Goal: Information Seeking & Learning: Learn about a topic

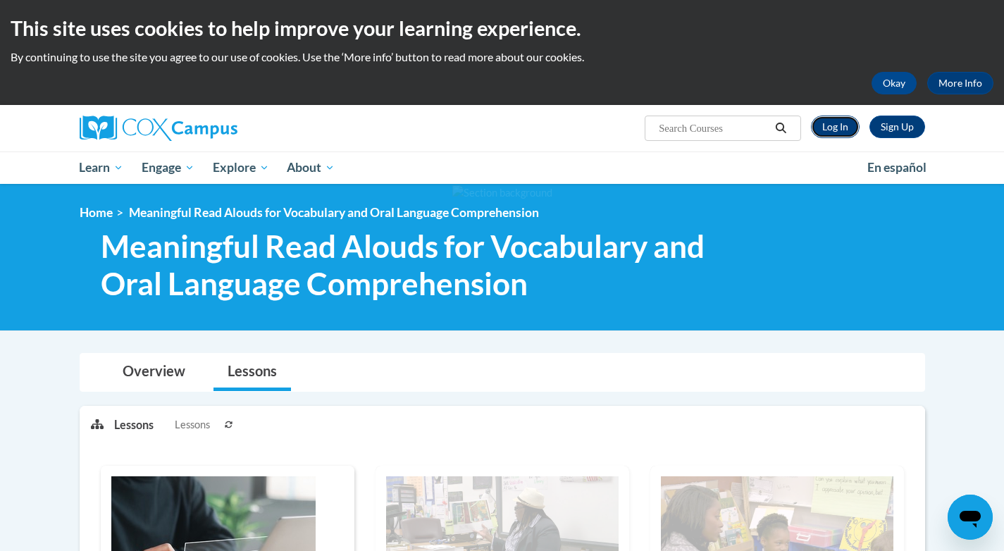
click at [838, 123] on link "Log In" at bounding box center [835, 127] width 49 height 23
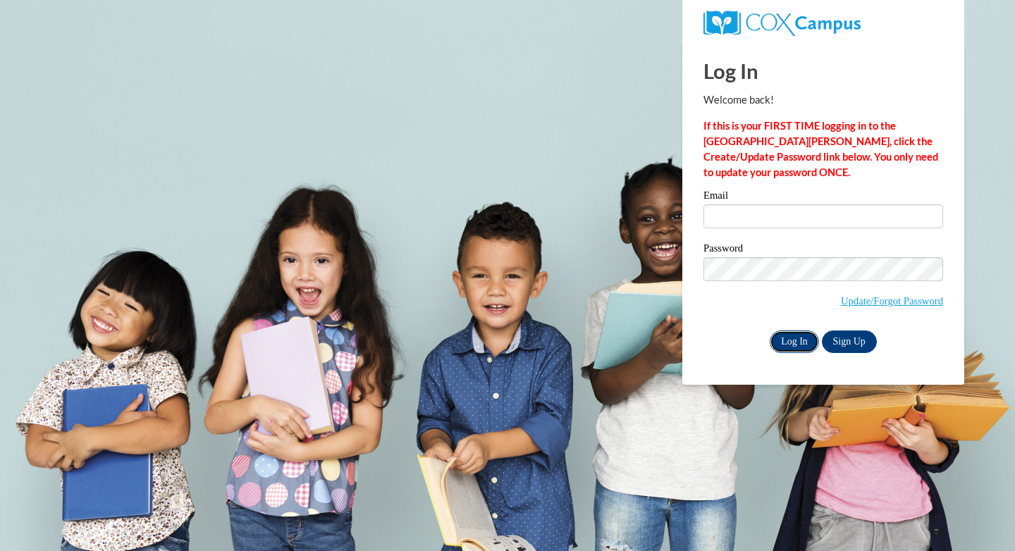
click at [787, 334] on input "Log In" at bounding box center [794, 342] width 49 height 23
type input "aschulz@cambridge.k12.wi.us"
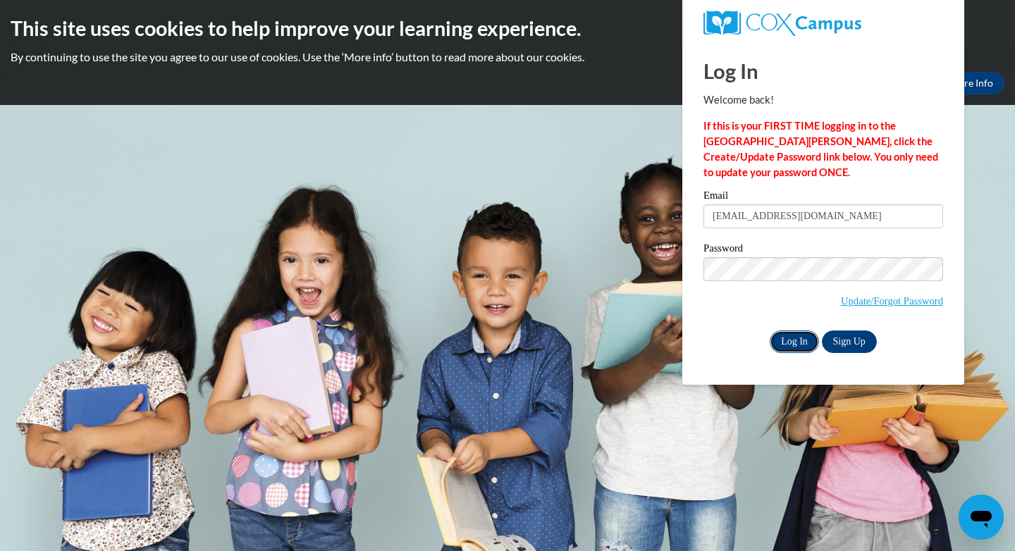
click at [793, 337] on input "Log In" at bounding box center [794, 342] width 49 height 23
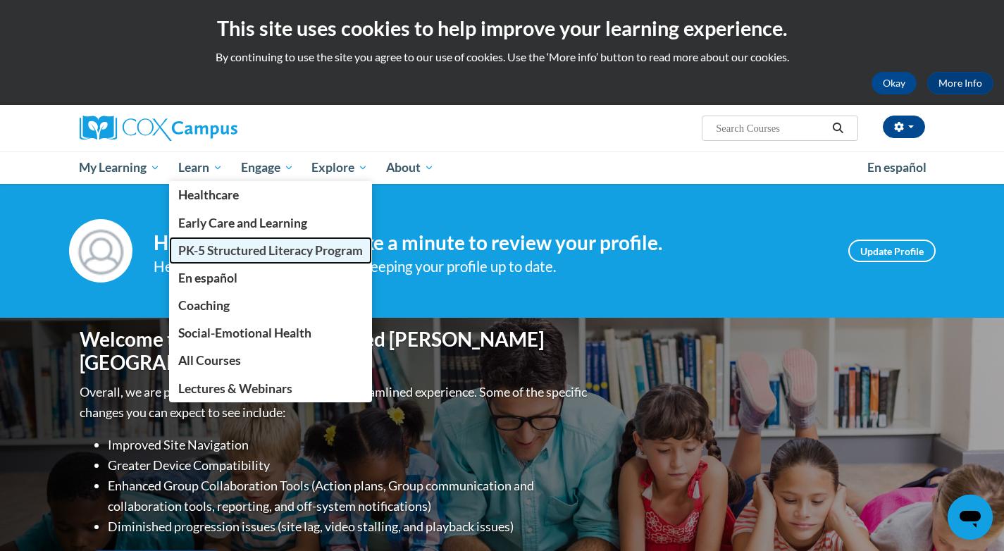
click at [223, 249] on span "PK-5 Structured Literacy Program" at bounding box center [270, 250] width 185 height 15
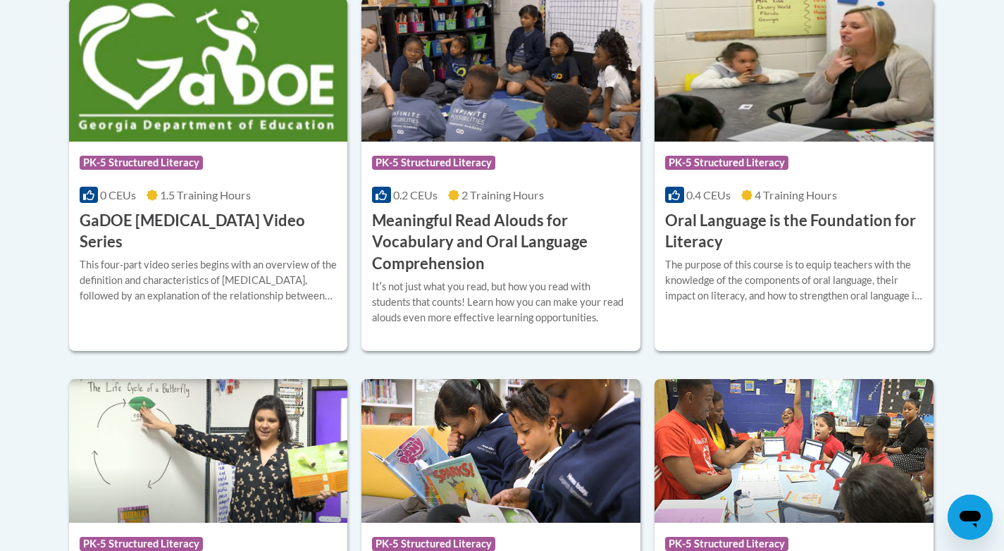
scroll to position [994, 0]
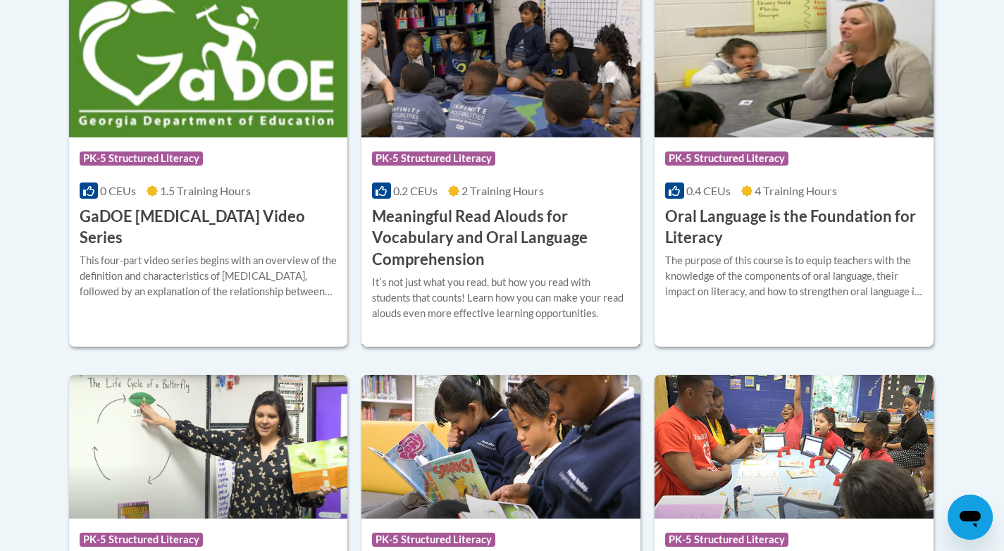
click at [531, 102] on img at bounding box center [501, 66] width 279 height 144
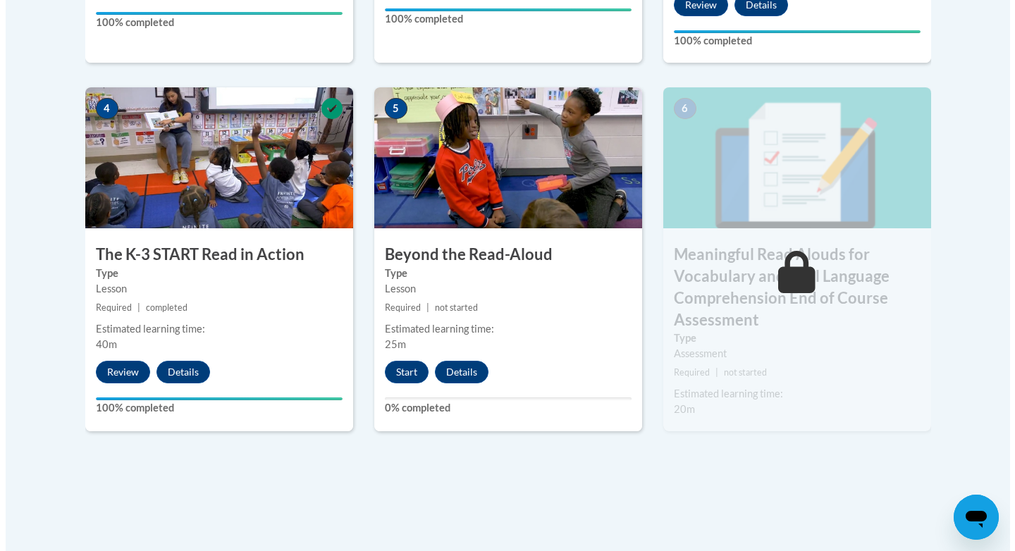
scroll to position [815, 0]
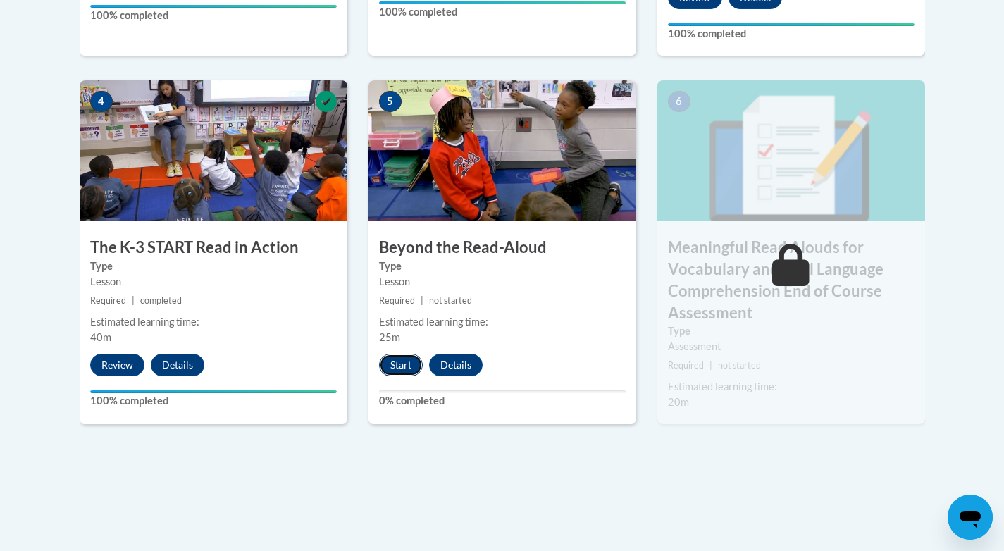
click at [396, 363] on button "Start" at bounding box center [401, 365] width 44 height 23
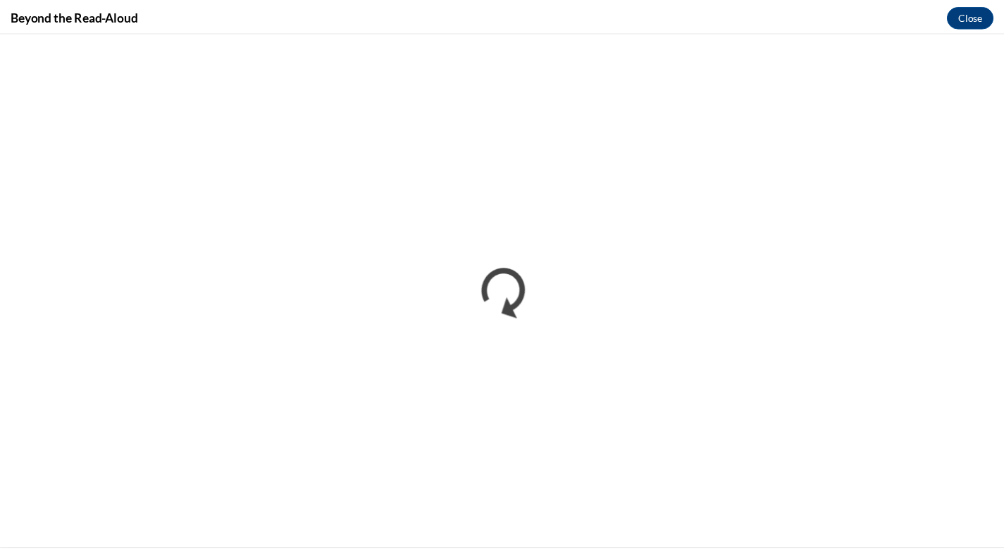
scroll to position [0, 0]
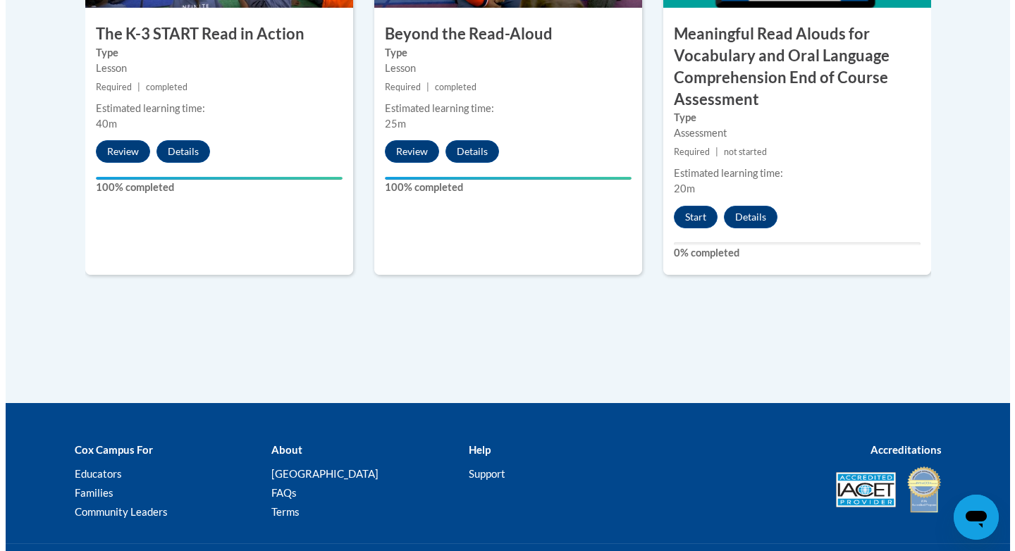
scroll to position [1112, 0]
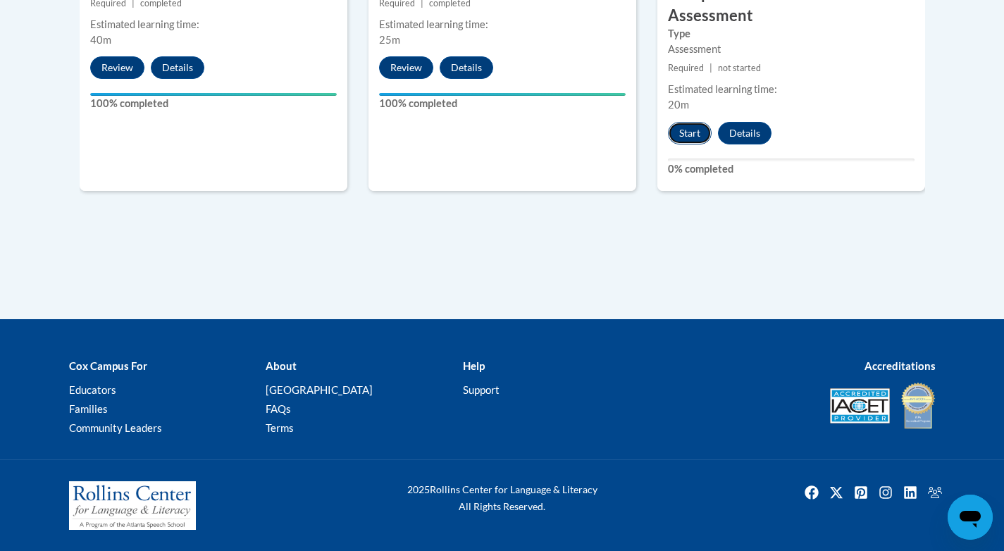
click at [682, 134] on button "Start" at bounding box center [690, 133] width 44 height 23
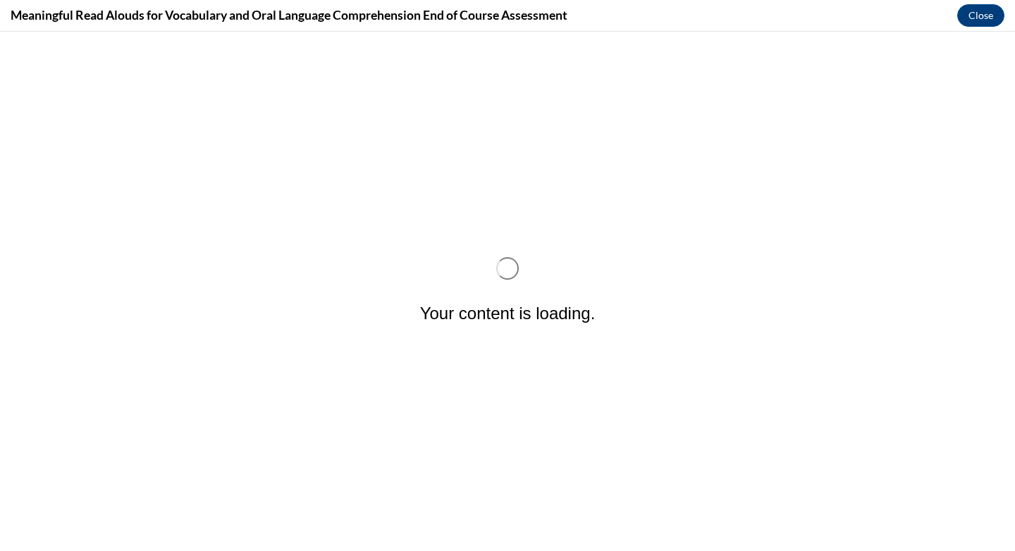
scroll to position [0, 0]
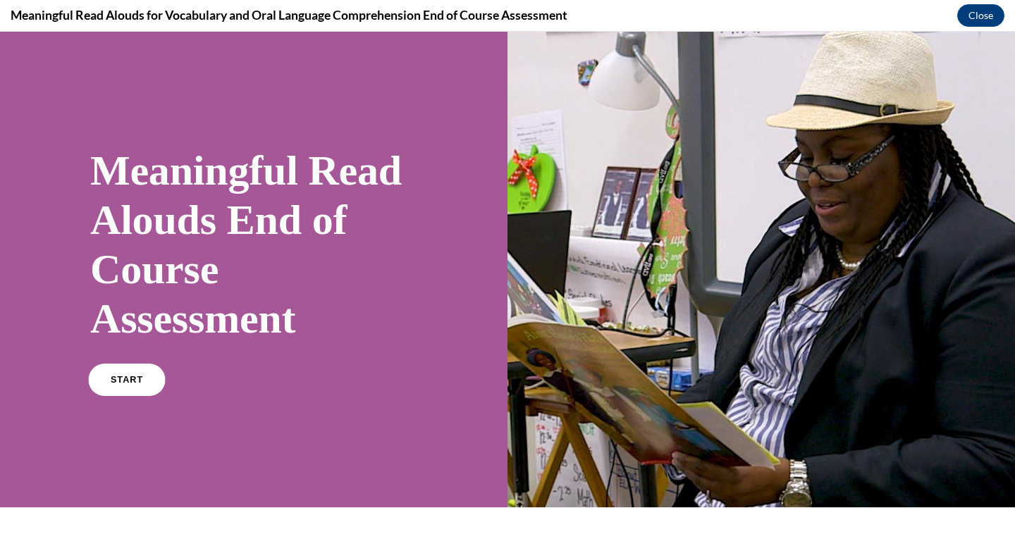
click at [123, 381] on span "START" at bounding box center [127, 380] width 32 height 11
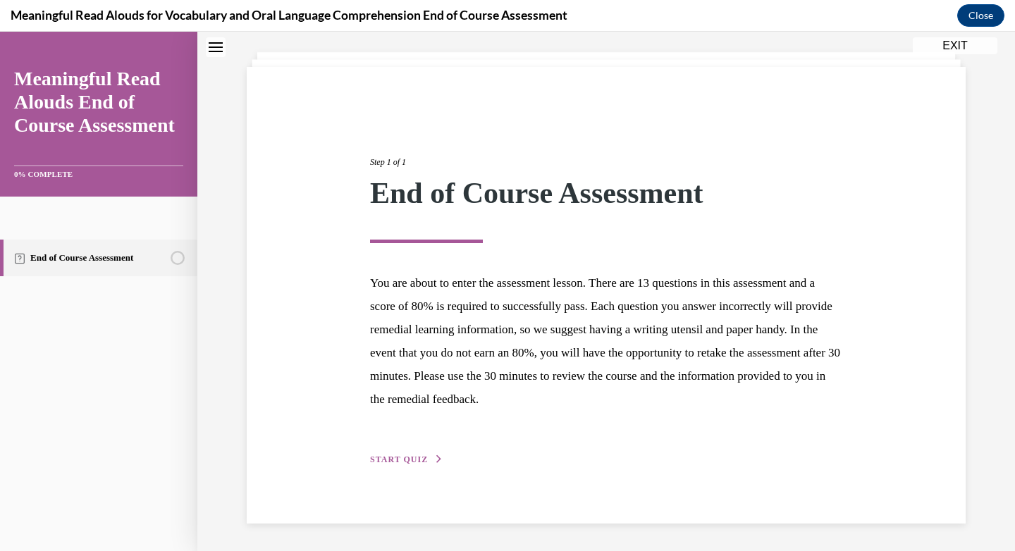
scroll to position [71, 0]
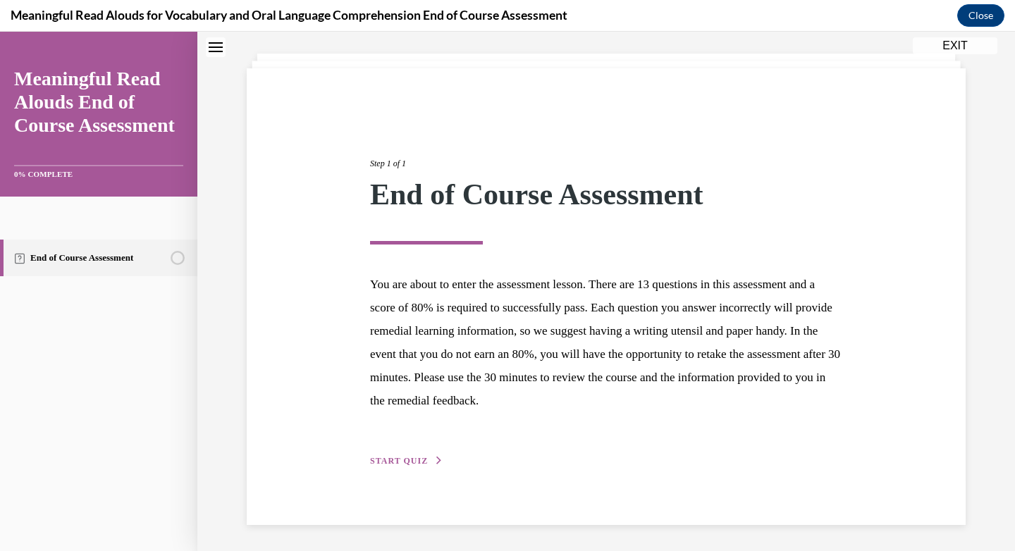
click at [402, 465] on span "START QUIZ" at bounding box center [399, 461] width 58 height 10
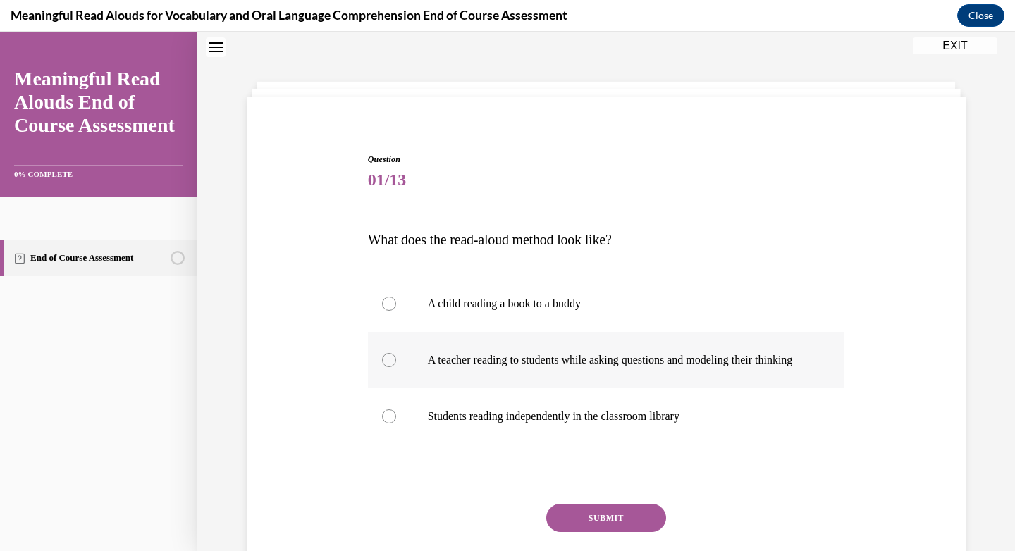
click at [390, 365] on label "A teacher reading to students while asking questions and modeling their thinking" at bounding box center [606, 360] width 477 height 56
click at [390, 365] on input "A teacher reading to students while asking questions and modeling their thinking" at bounding box center [389, 360] width 14 height 14
radio input "true"
click at [591, 523] on button "SUBMIT" at bounding box center [606, 518] width 120 height 28
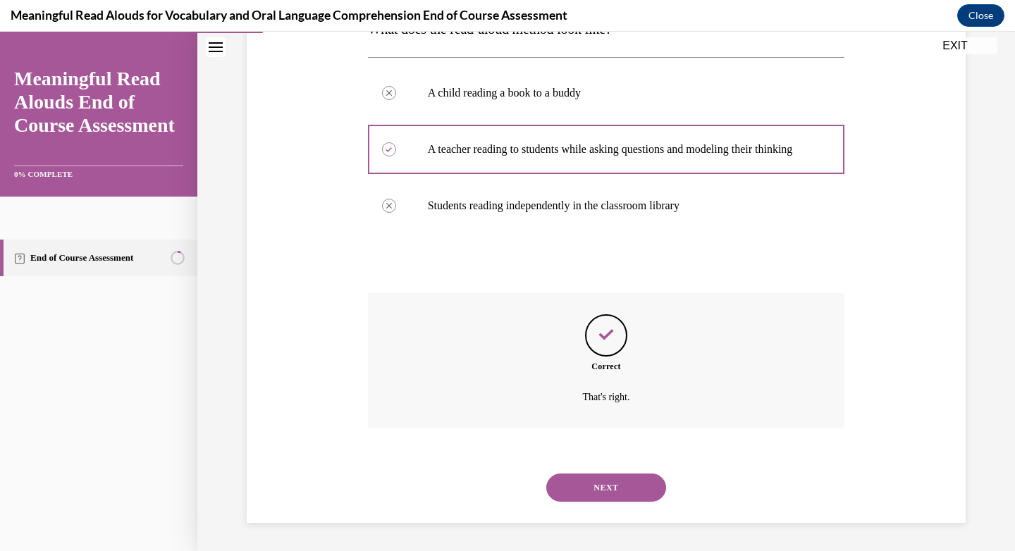
scroll to position [268, 0]
click at [596, 485] on button "NEXT" at bounding box center [606, 488] width 120 height 28
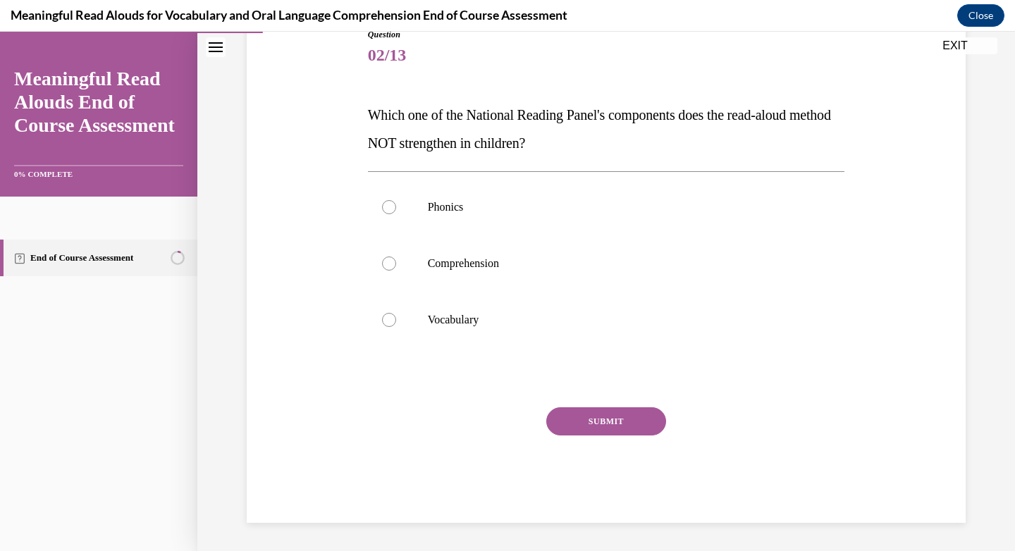
scroll to position [156, 0]
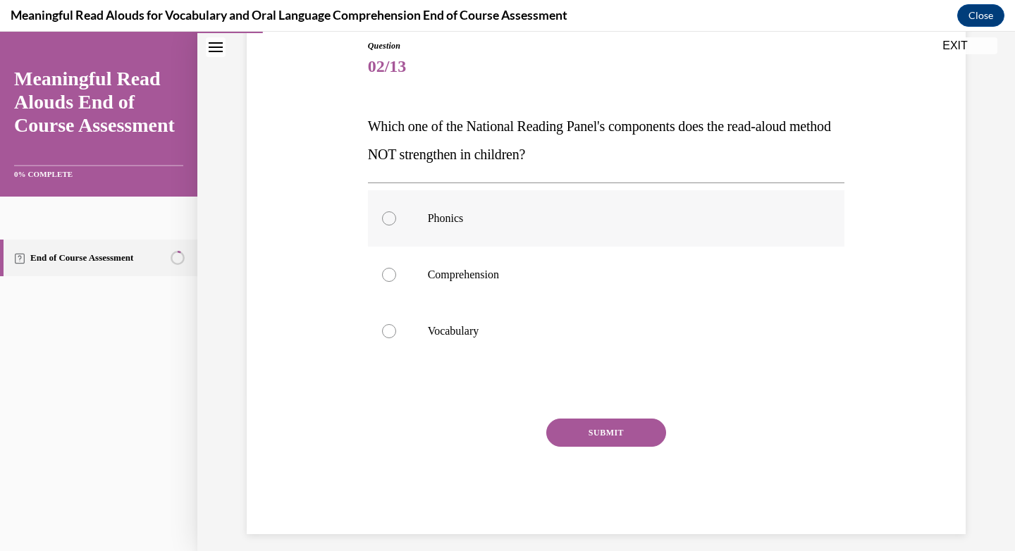
click at [386, 221] on div at bounding box center [389, 218] width 14 height 14
click at [386, 221] on input "Phonics" at bounding box center [389, 218] width 14 height 14
radio input "true"
click at [592, 426] on button "SUBMIT" at bounding box center [606, 433] width 120 height 28
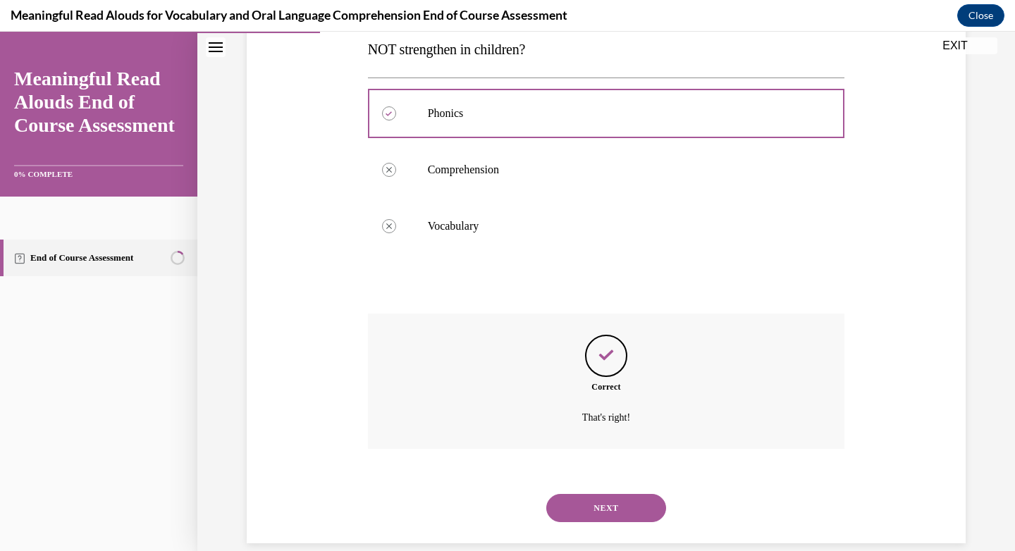
scroll to position [282, 0]
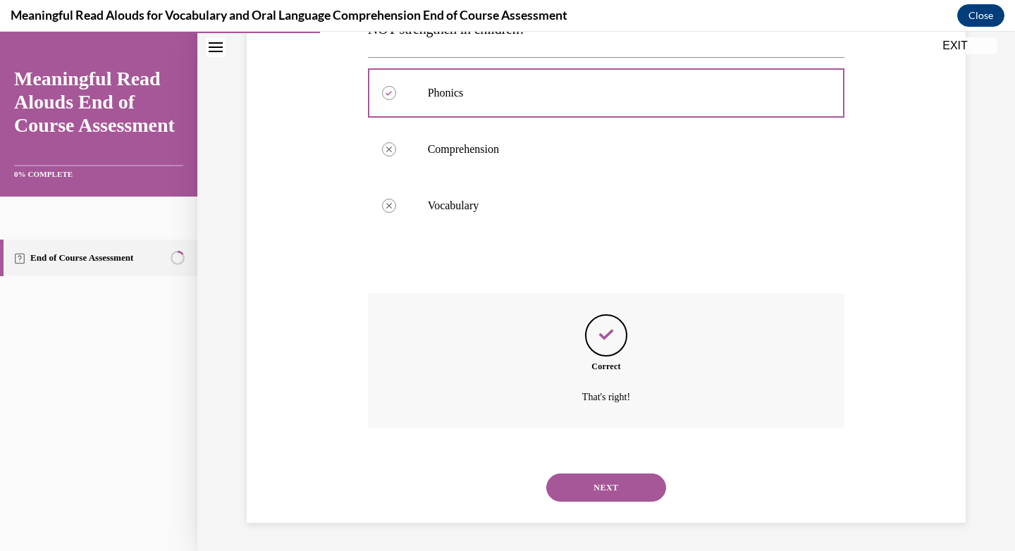
click at [578, 496] on button "NEXT" at bounding box center [606, 488] width 120 height 28
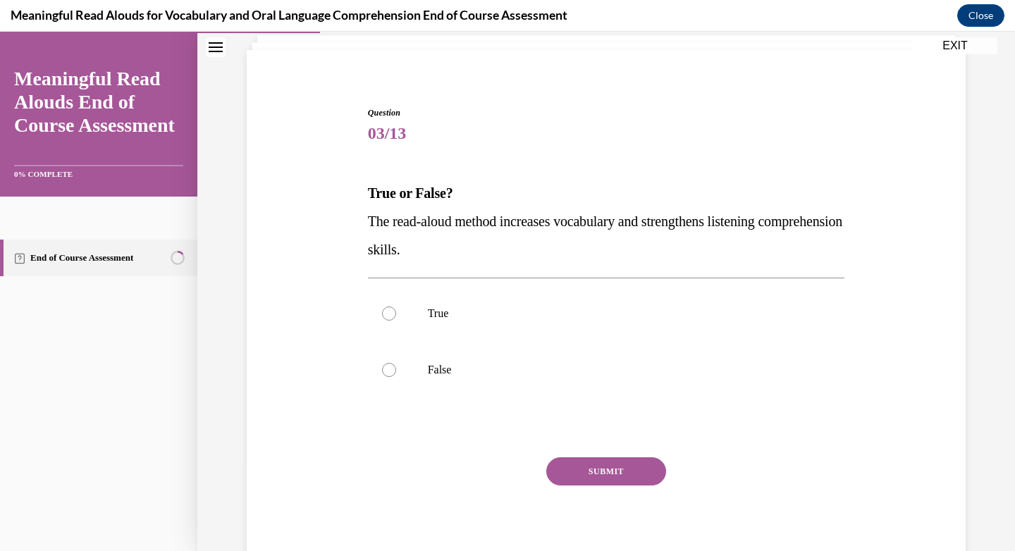
scroll to position [43, 0]
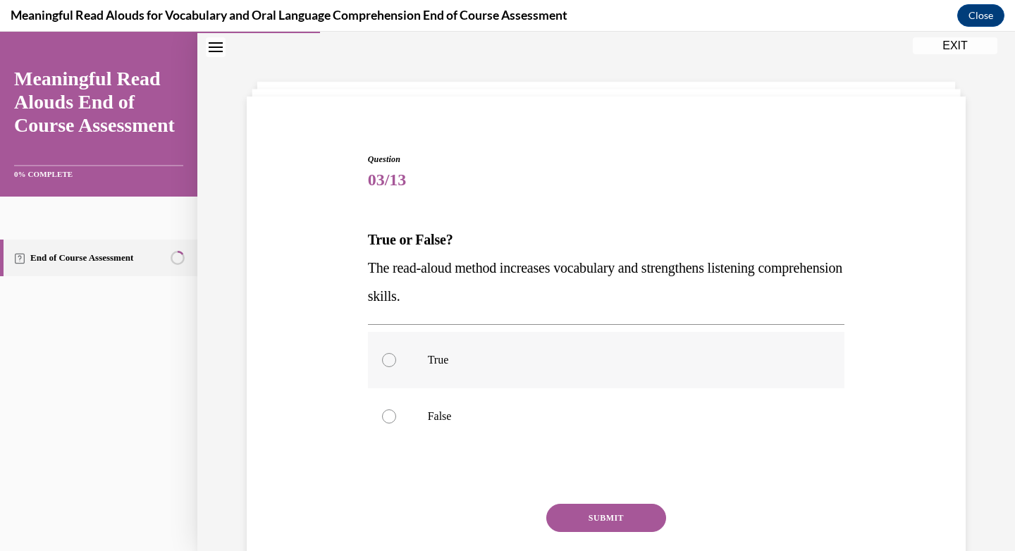
click at [383, 362] on div at bounding box center [389, 360] width 14 height 14
click at [383, 362] on input "True" at bounding box center [389, 360] width 14 height 14
radio input "true"
click at [605, 516] on button "SUBMIT" at bounding box center [606, 518] width 120 height 28
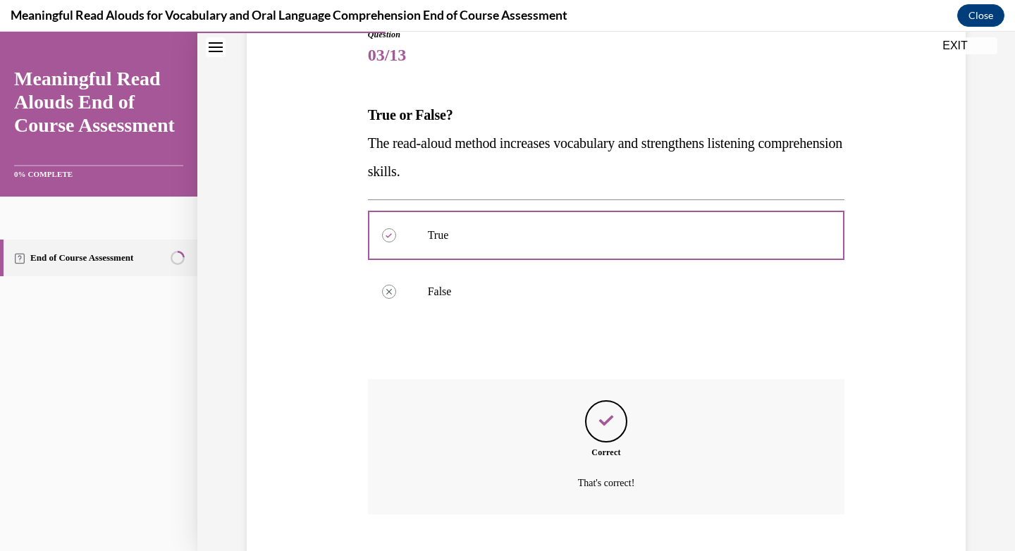
scroll to position [254, 0]
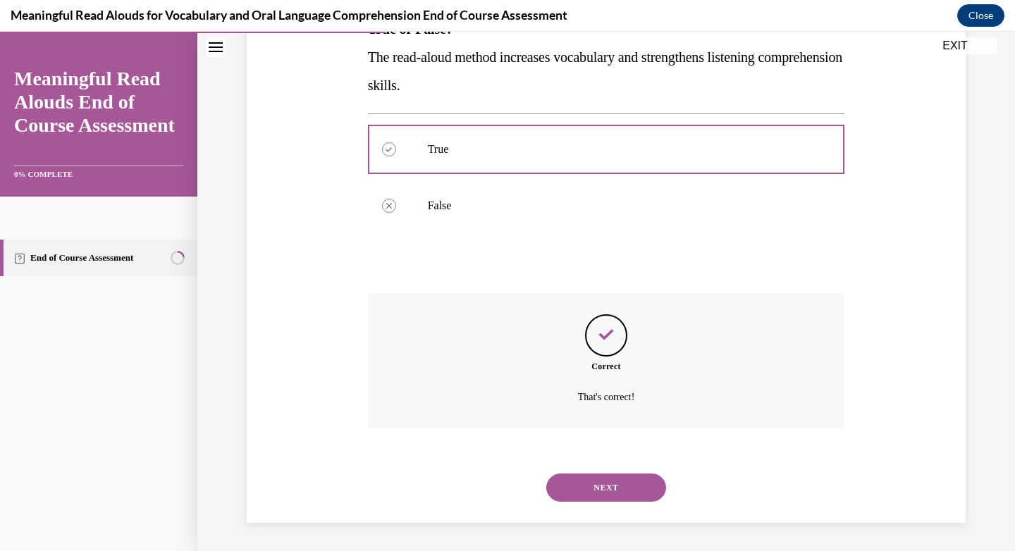
click at [584, 485] on button "NEXT" at bounding box center [606, 488] width 120 height 28
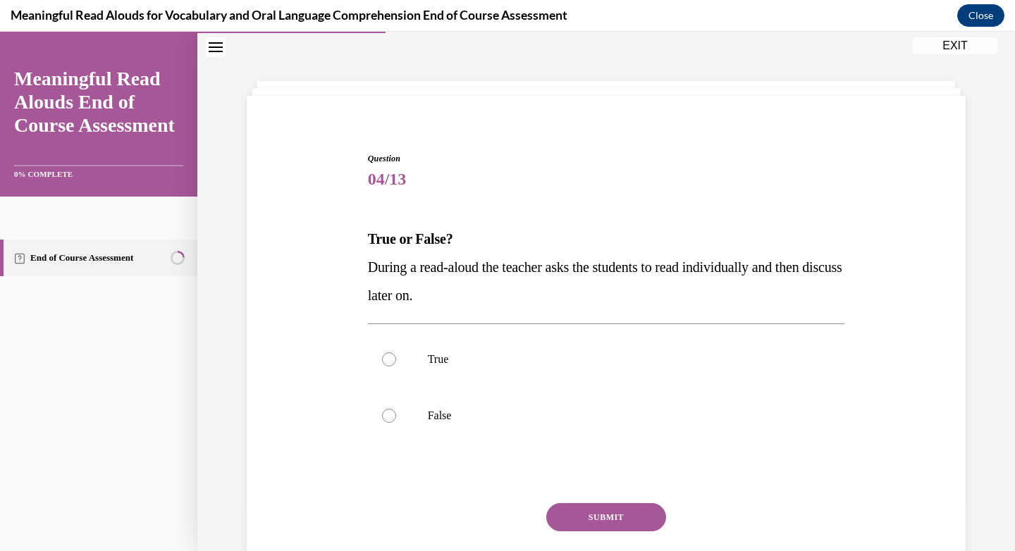
scroll to position [43, 0]
click at [386, 422] on div at bounding box center [389, 417] width 14 height 14
click at [386, 422] on input "False" at bounding box center [389, 417] width 14 height 14
radio input "true"
click at [608, 527] on button "SUBMIT" at bounding box center [606, 518] width 120 height 28
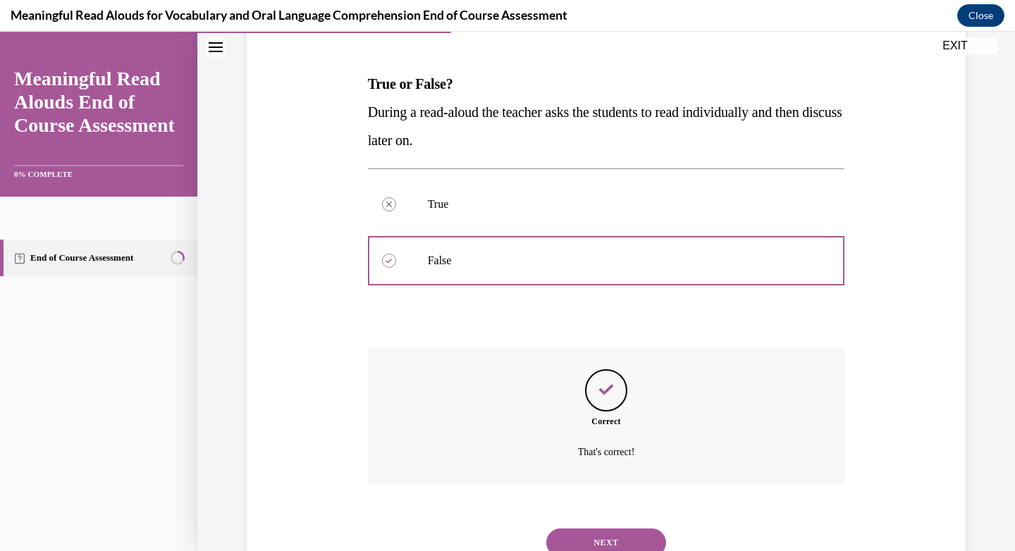
scroll to position [254, 0]
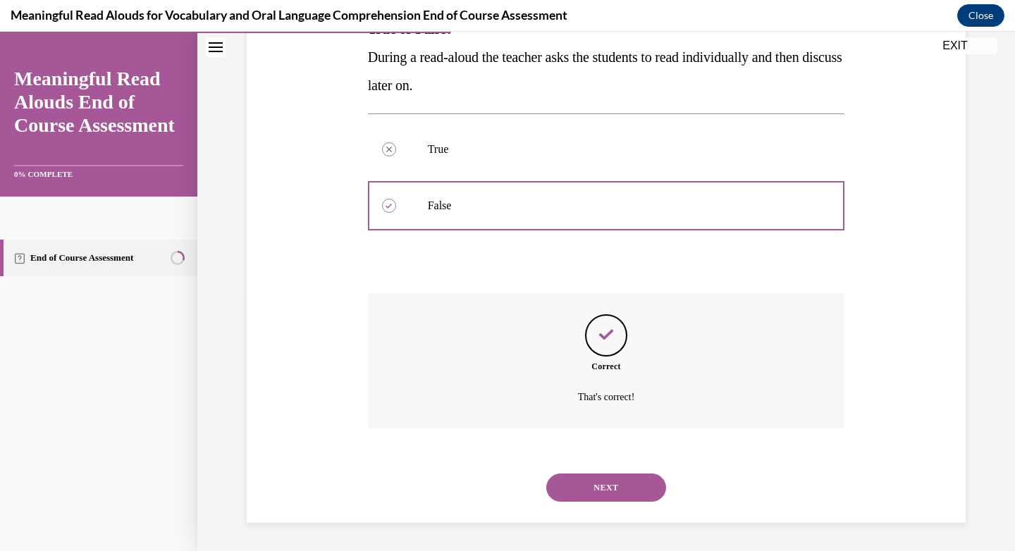
click at [580, 491] on button "NEXT" at bounding box center [606, 488] width 120 height 28
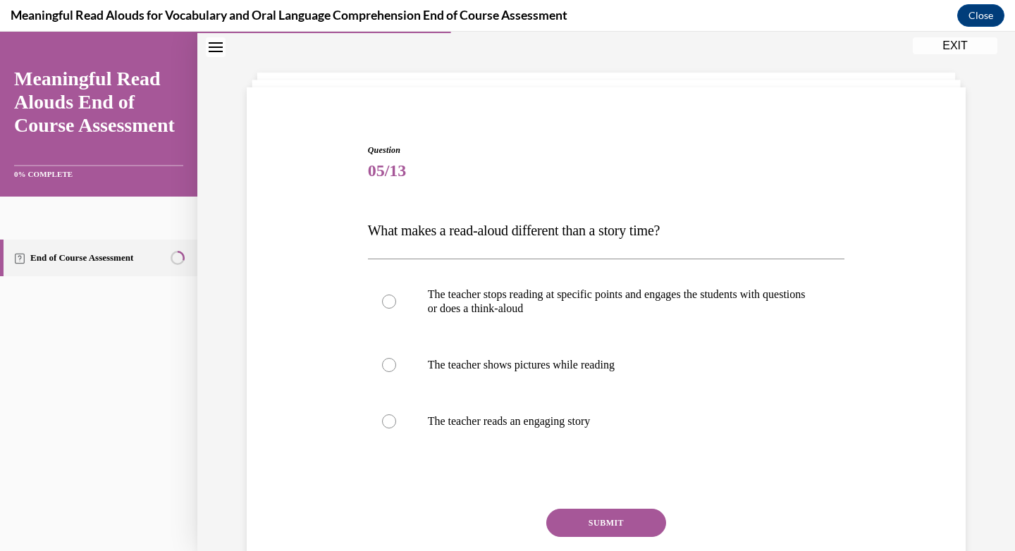
scroll to position [43, 0]
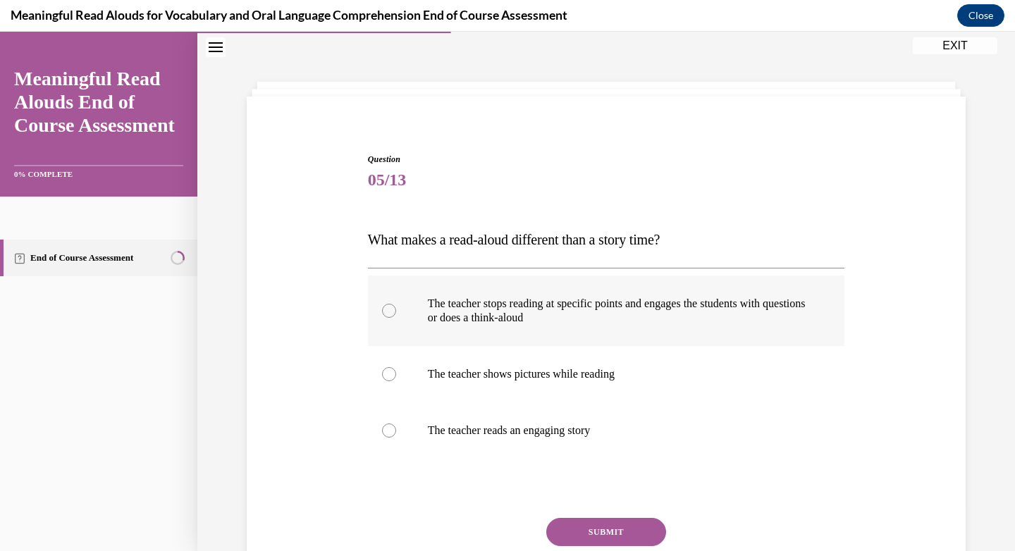
click at [386, 313] on div at bounding box center [389, 311] width 14 height 14
click at [386, 313] on input "The teacher stops reading at specific points and engages the students with ques…" at bounding box center [389, 311] width 14 height 14
radio input "true"
click at [606, 536] on button "SUBMIT" at bounding box center [606, 532] width 120 height 28
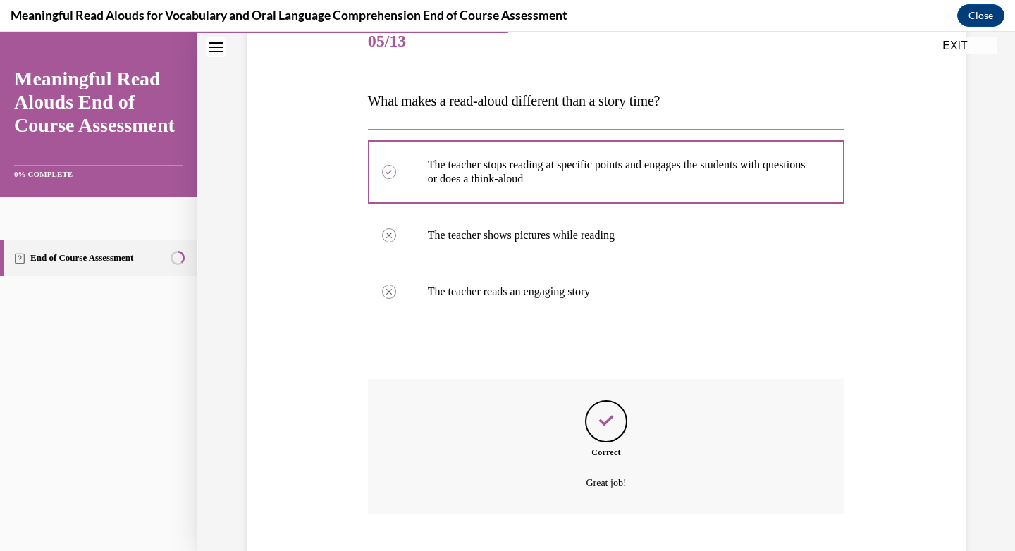
scroll to position [268, 0]
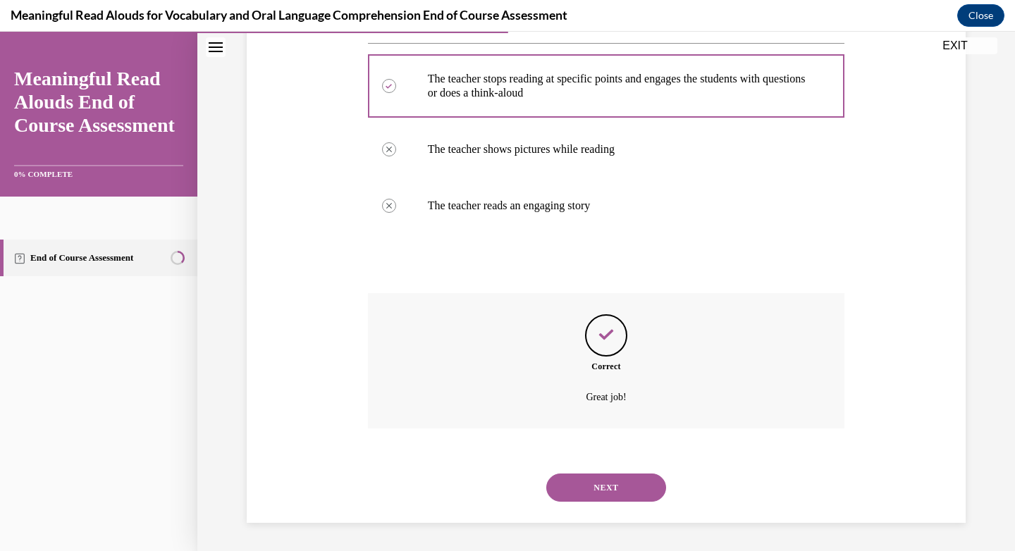
click at [597, 489] on button "NEXT" at bounding box center [606, 488] width 120 height 28
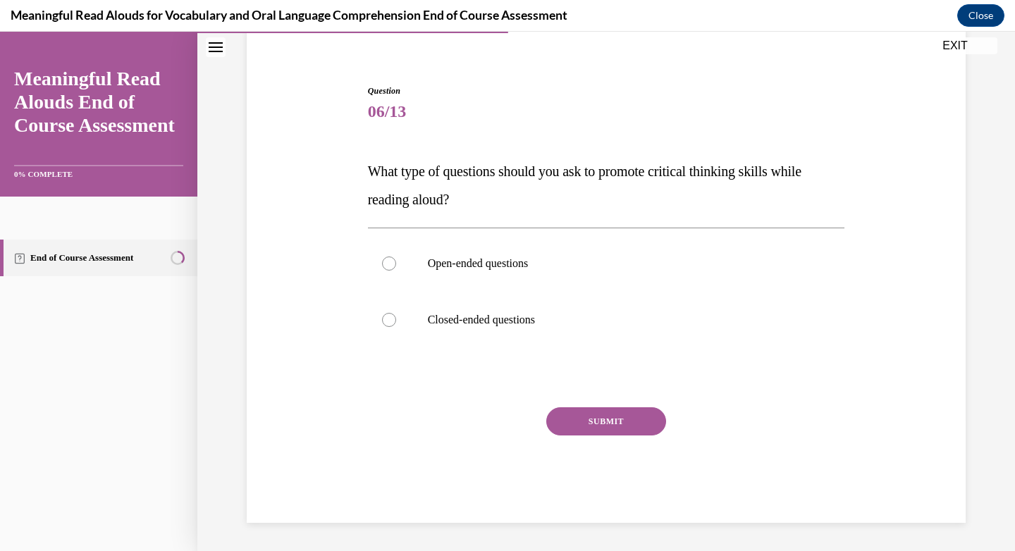
scroll to position [43, 0]
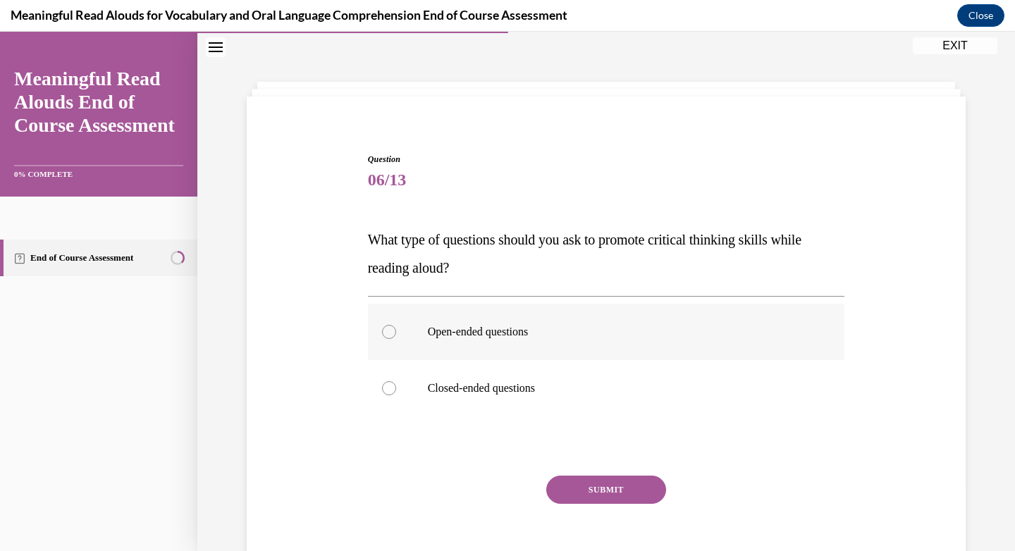
click at [384, 324] on label "Open-ended questions" at bounding box center [606, 332] width 477 height 56
click at [384, 325] on input "Open-ended questions" at bounding box center [389, 332] width 14 height 14
radio input "true"
click at [612, 501] on button "SUBMIT" at bounding box center [606, 490] width 120 height 28
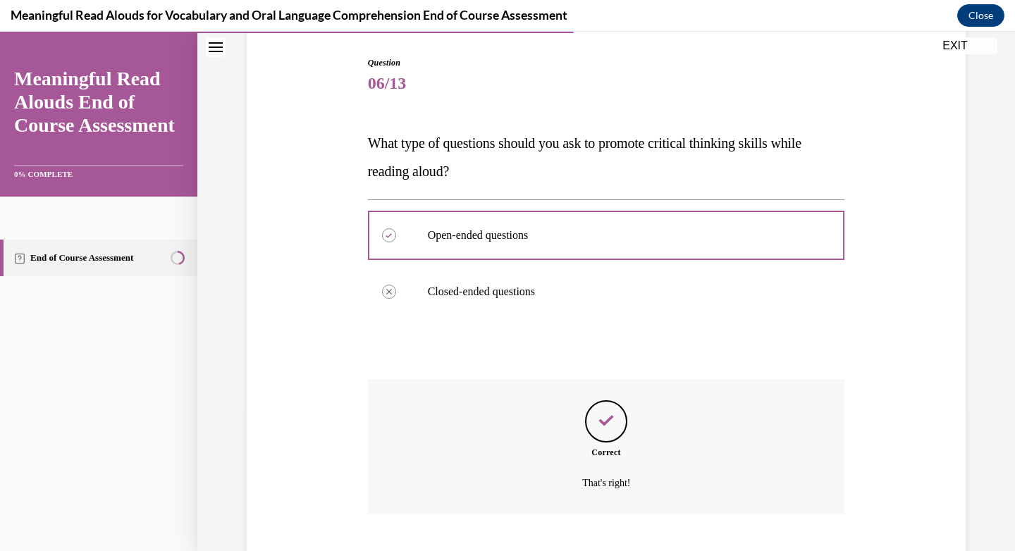
scroll to position [226, 0]
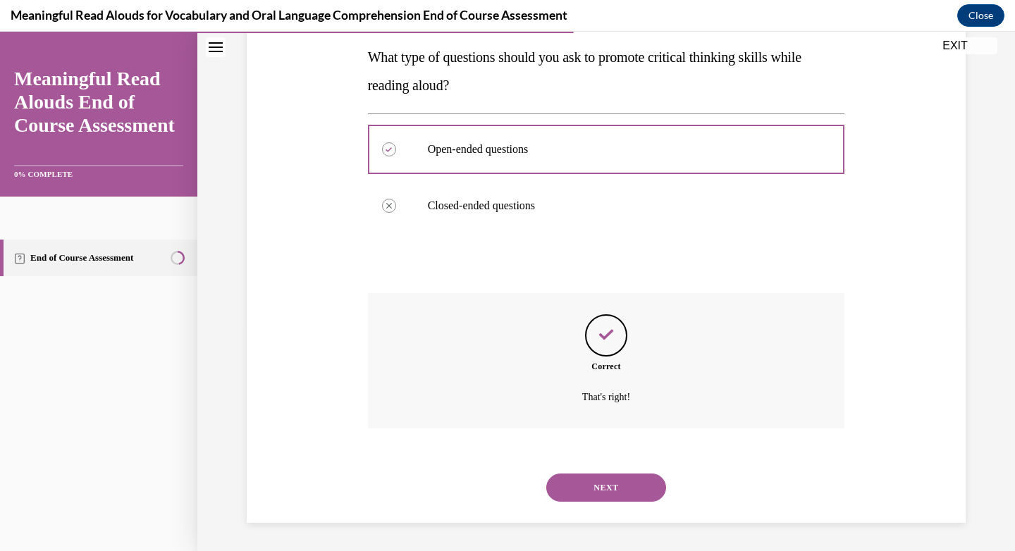
click at [588, 488] on button "NEXT" at bounding box center [606, 488] width 120 height 28
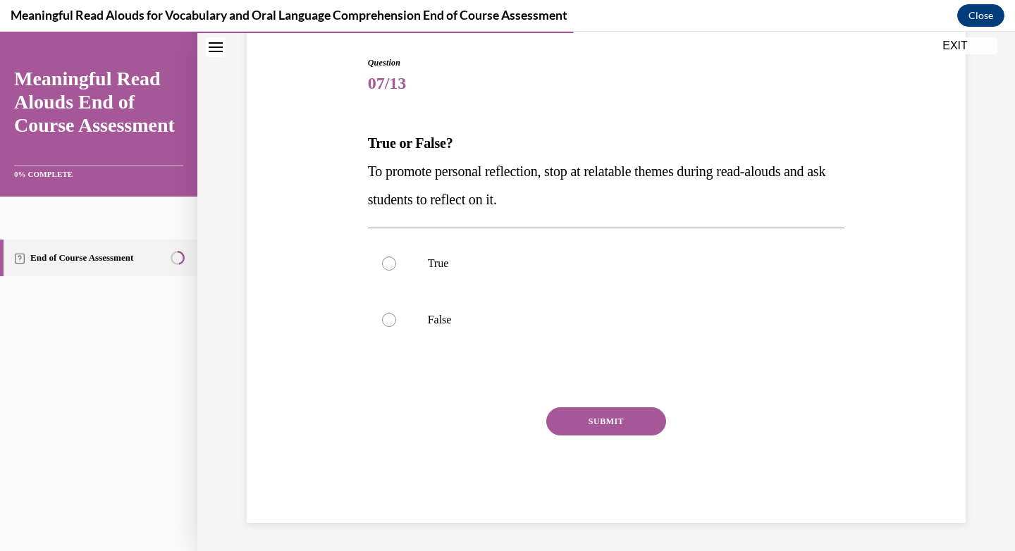
scroll to position [43, 0]
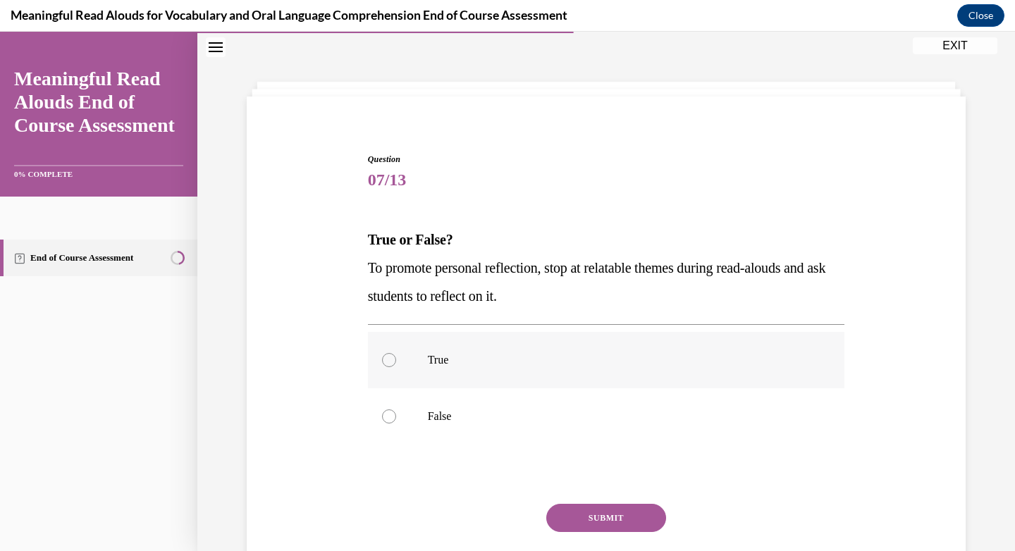
click at [384, 359] on div at bounding box center [389, 360] width 14 height 14
click at [384, 359] on input "True" at bounding box center [389, 360] width 14 height 14
radio input "true"
click at [598, 524] on button "SUBMIT" at bounding box center [606, 518] width 120 height 28
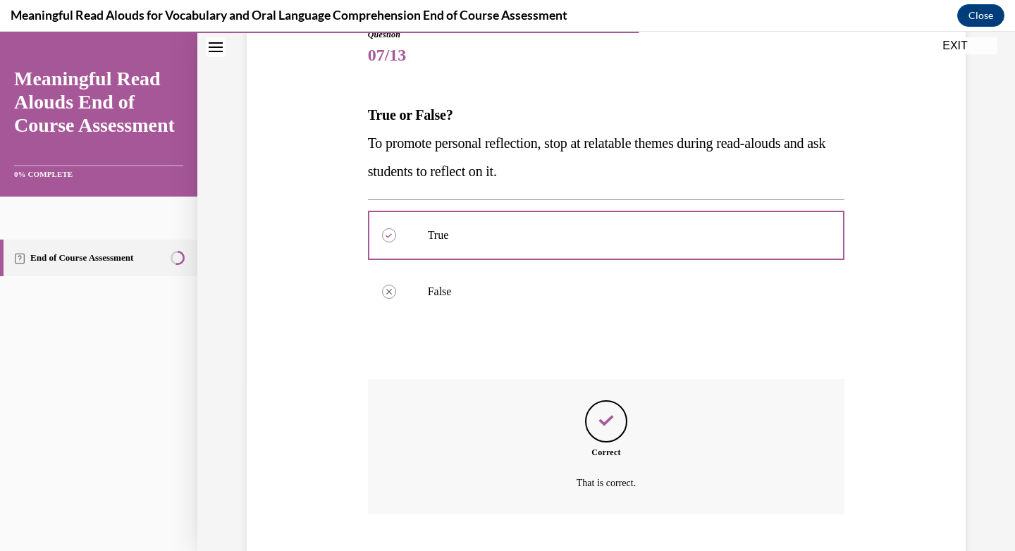
scroll to position [254, 0]
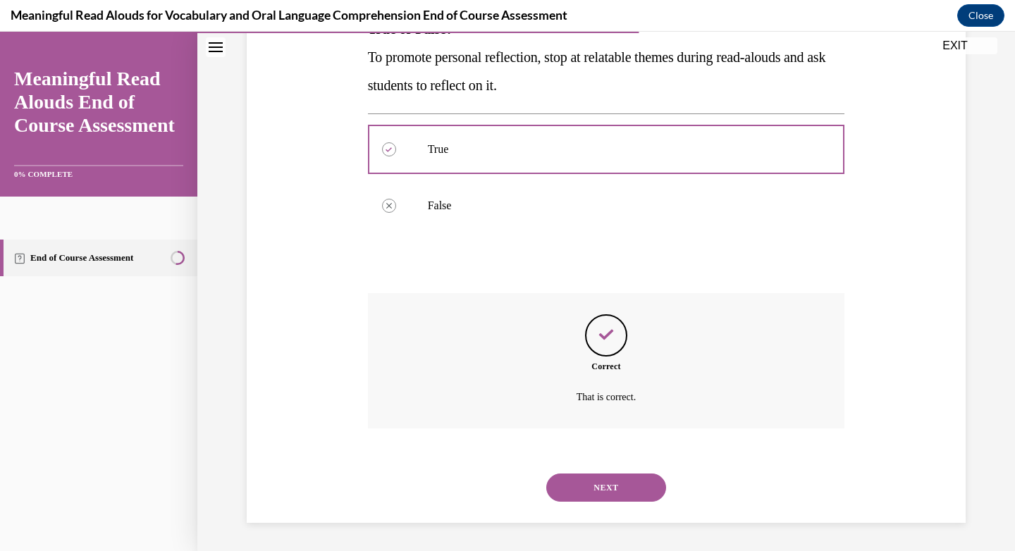
click at [615, 488] on button "NEXT" at bounding box center [606, 488] width 120 height 28
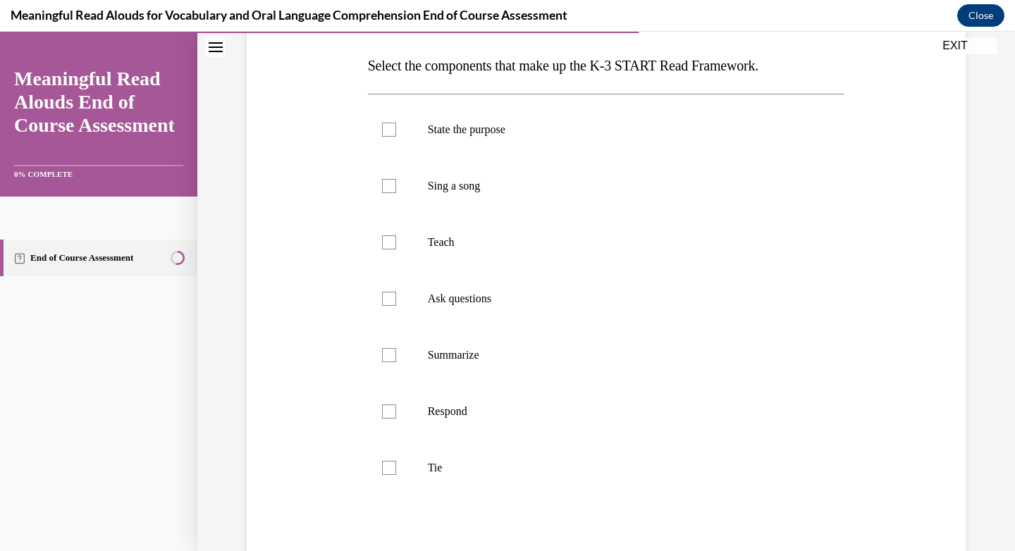
scroll to position [214, 0]
click at [388, 135] on div at bounding box center [389, 132] width 14 height 14
click at [388, 135] on input "State the purpose" at bounding box center [389, 132] width 14 height 14
checkbox input "true"
click at [388, 242] on div at bounding box center [389, 245] width 14 height 14
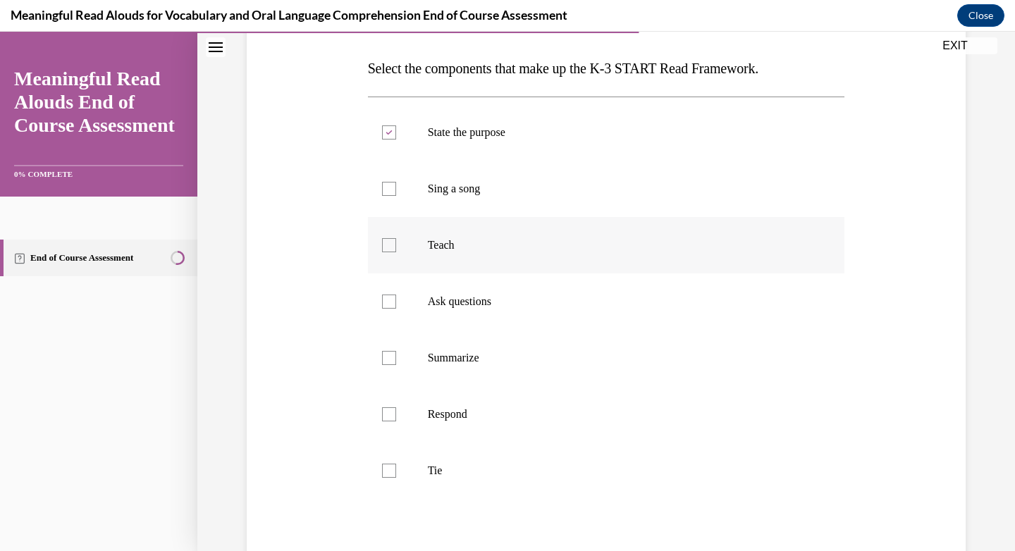
click at [388, 242] on input "Teach" at bounding box center [389, 245] width 14 height 14
checkbox input "true"
click at [390, 300] on div at bounding box center [389, 302] width 14 height 14
click at [390, 300] on input "Ask questions" at bounding box center [389, 302] width 14 height 14
checkbox input "true"
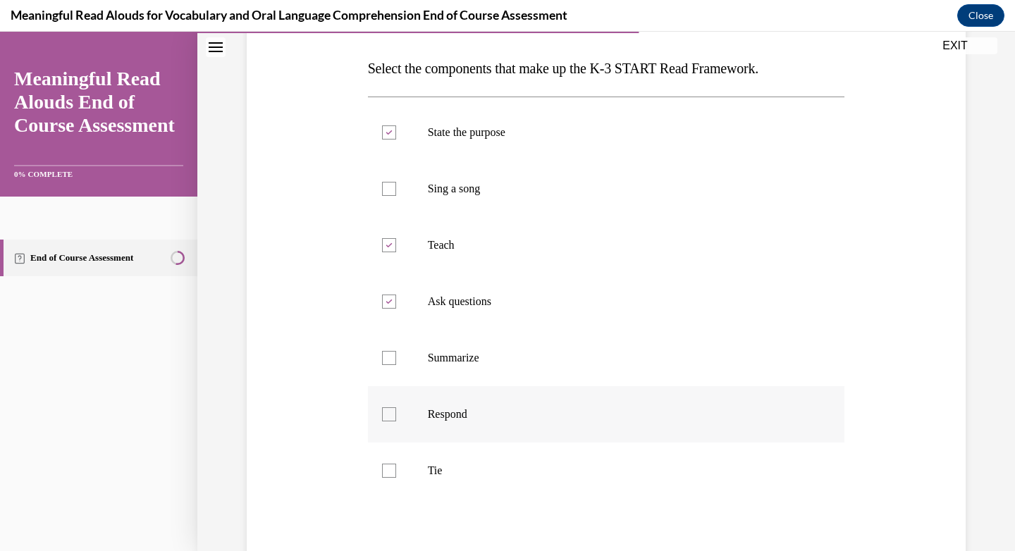
click at [388, 414] on div at bounding box center [389, 414] width 14 height 14
click at [388, 414] on input "Respond" at bounding box center [389, 414] width 14 height 14
checkbox input "true"
click at [388, 476] on div at bounding box center [389, 471] width 14 height 14
click at [388, 476] on input "Tie" at bounding box center [389, 471] width 14 height 14
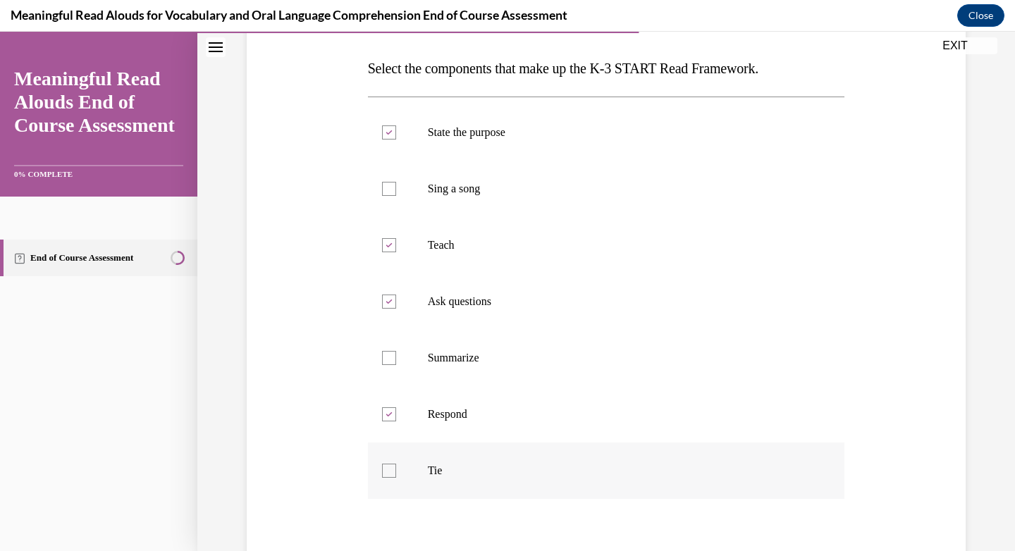
checkbox input "true"
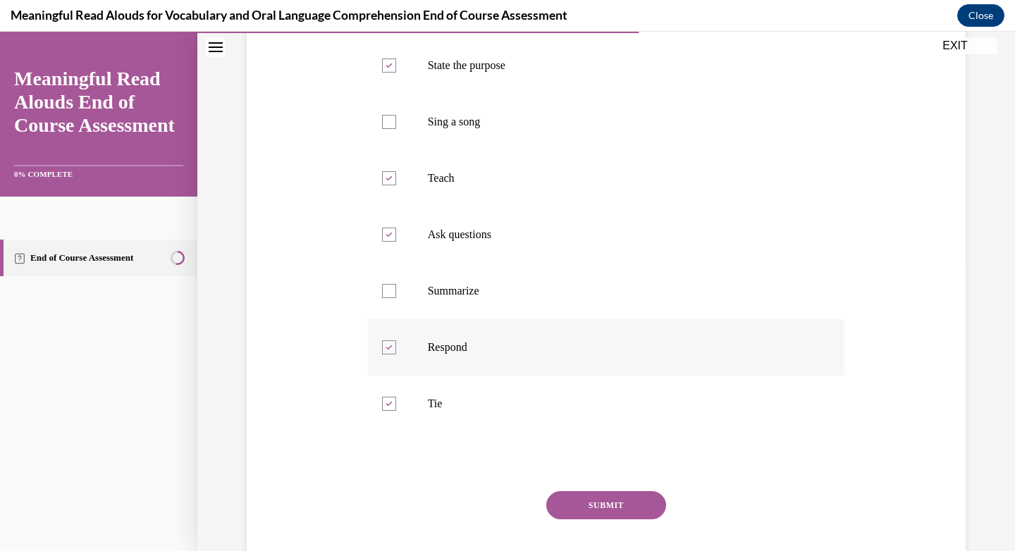
scroll to position [365, 0]
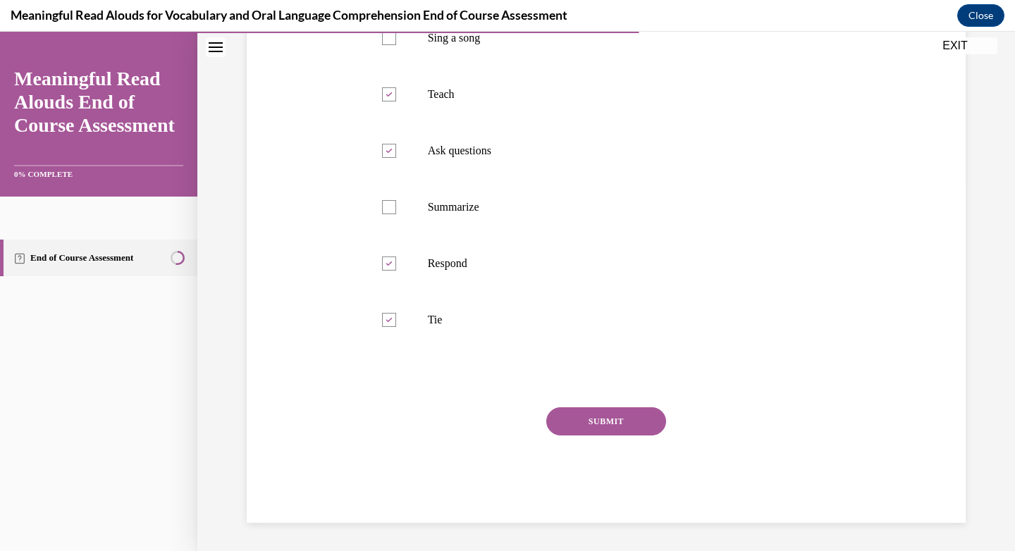
click at [573, 422] on button "SUBMIT" at bounding box center [606, 421] width 120 height 28
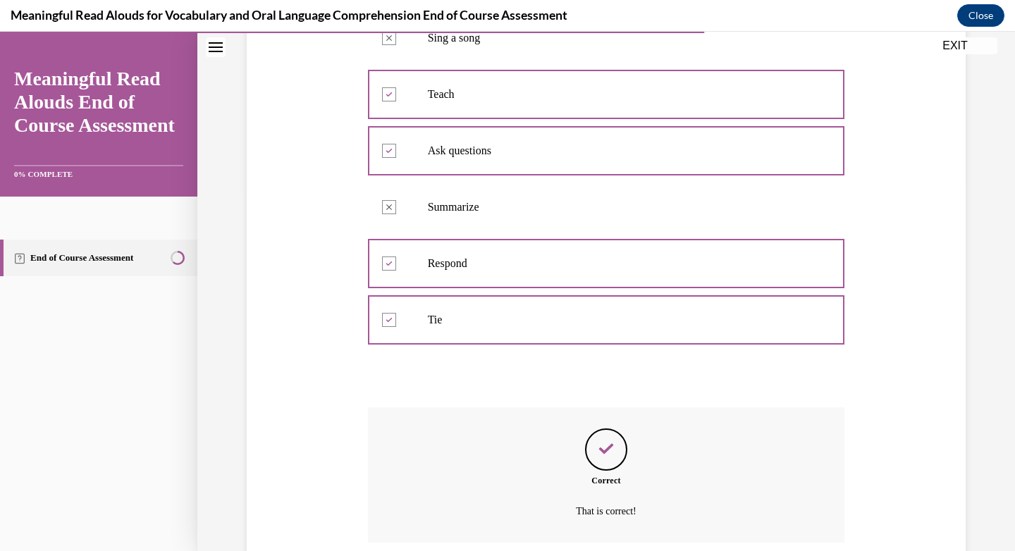
scroll to position [479, 0]
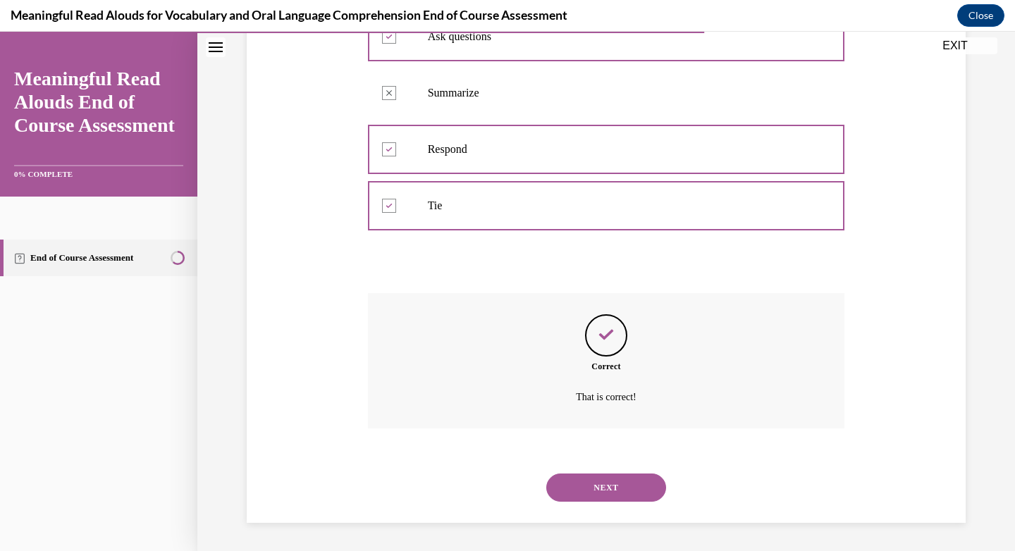
click at [602, 477] on button "NEXT" at bounding box center [606, 488] width 120 height 28
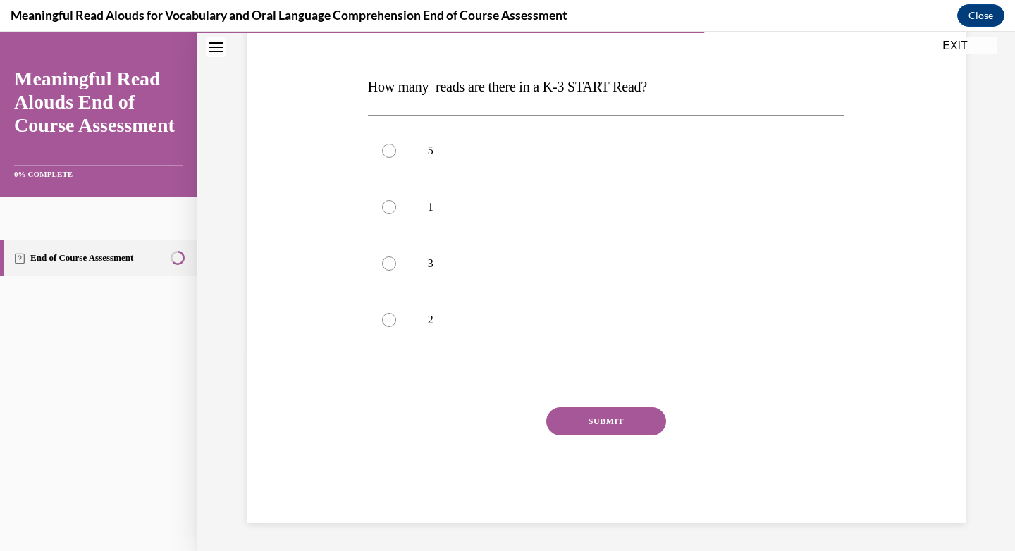
scroll to position [157, 0]
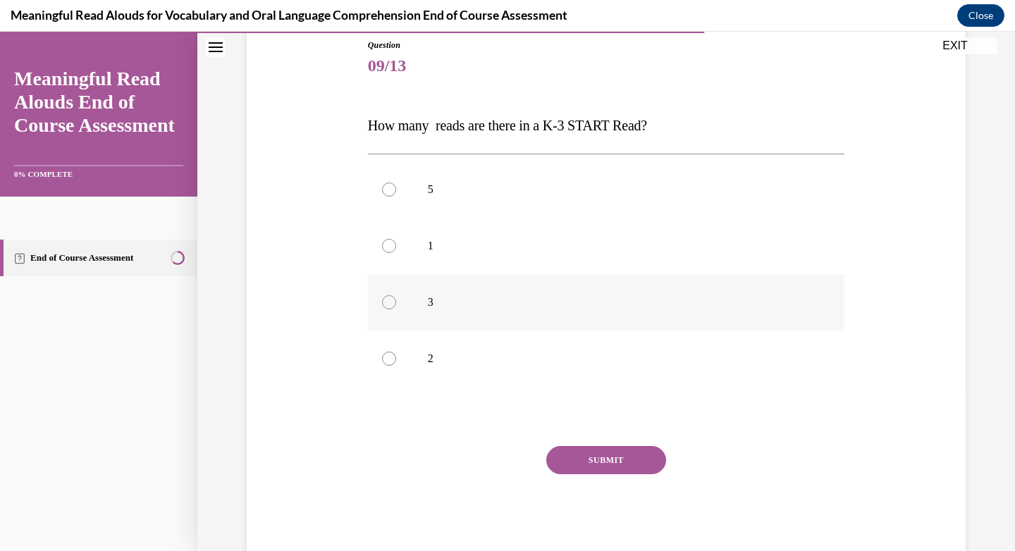
click at [386, 311] on label "3" at bounding box center [606, 302] width 477 height 56
click at [386, 309] on input "3" at bounding box center [389, 302] width 14 height 14
radio input "true"
click at [614, 464] on button "SUBMIT" at bounding box center [606, 460] width 120 height 28
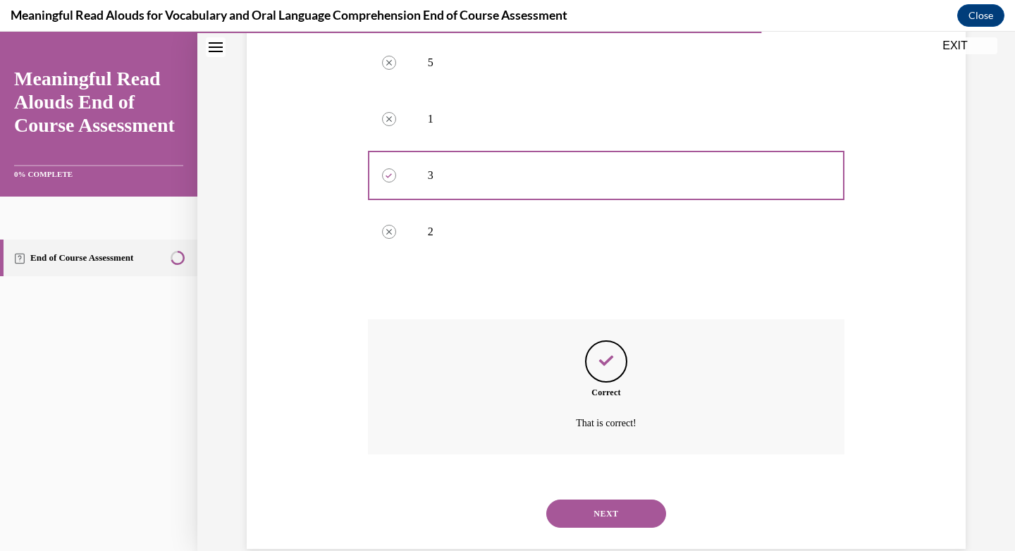
scroll to position [310, 0]
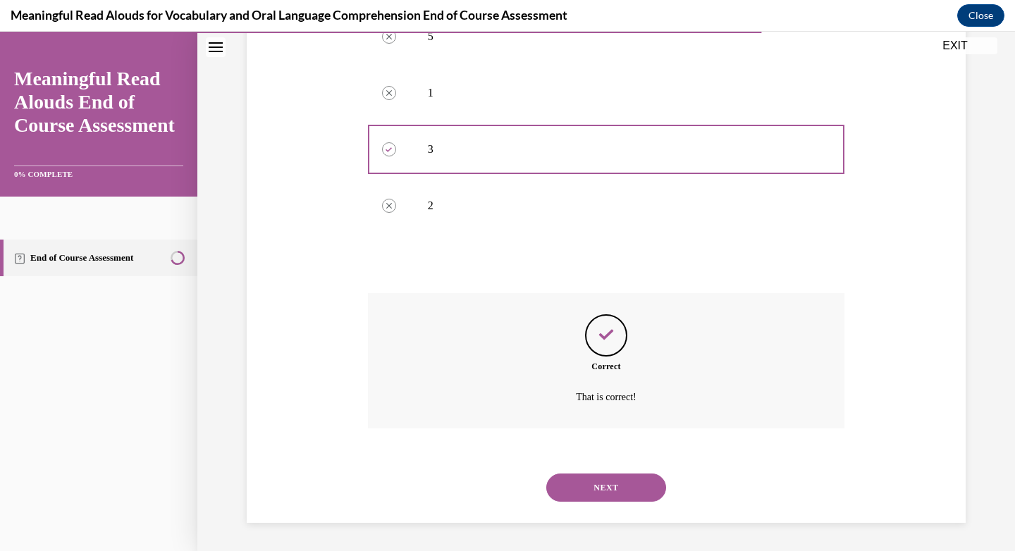
click at [598, 484] on button "NEXT" at bounding box center [606, 488] width 120 height 28
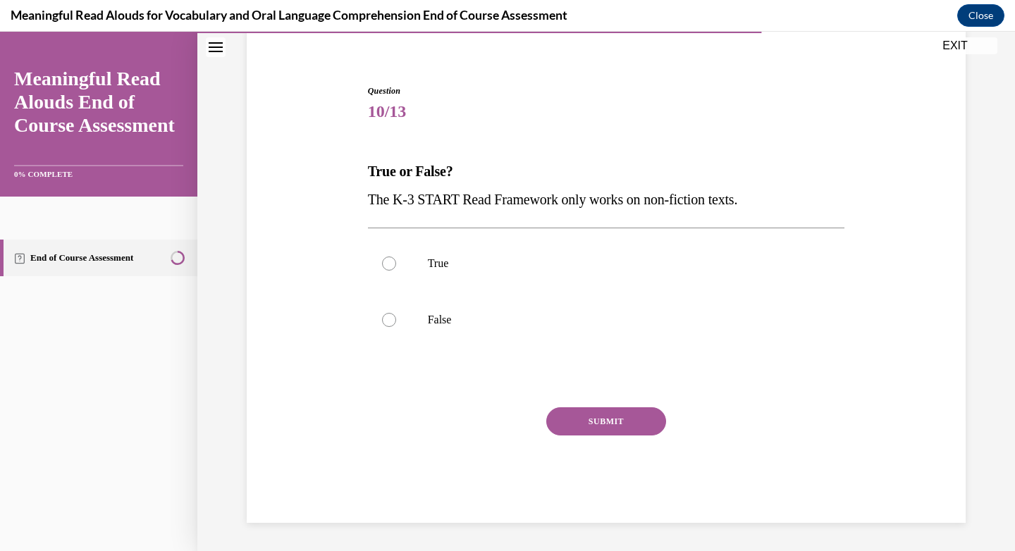
scroll to position [43, 0]
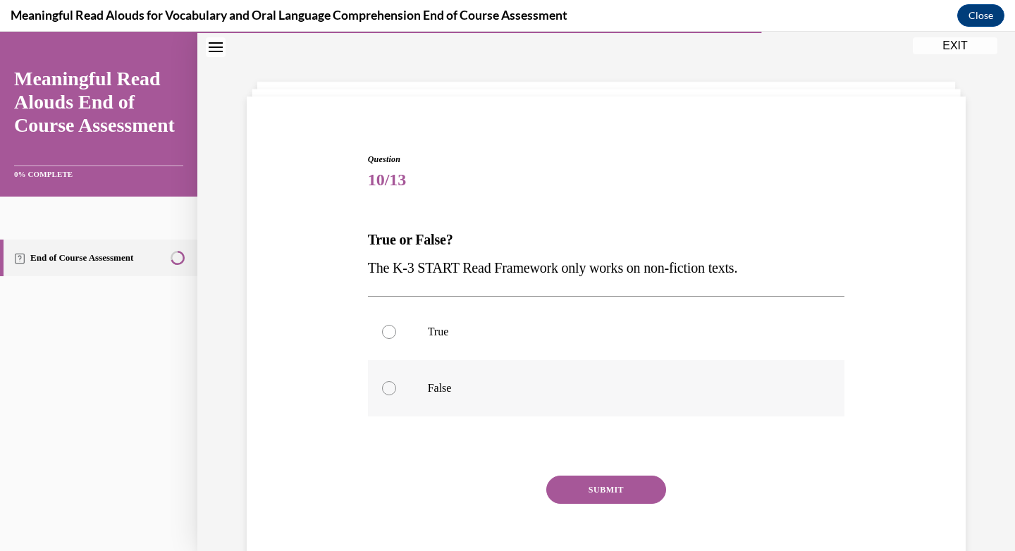
click at [382, 386] on div at bounding box center [389, 388] width 14 height 14
click at [382, 386] on input "False" at bounding box center [389, 388] width 14 height 14
radio input "true"
click at [589, 492] on button "SUBMIT" at bounding box center [606, 490] width 120 height 28
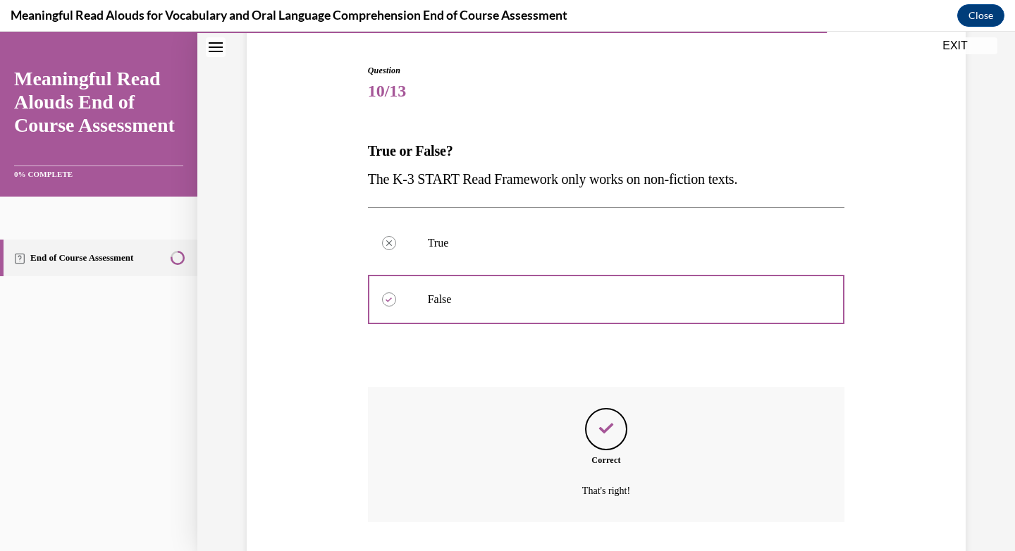
scroll to position [226, 0]
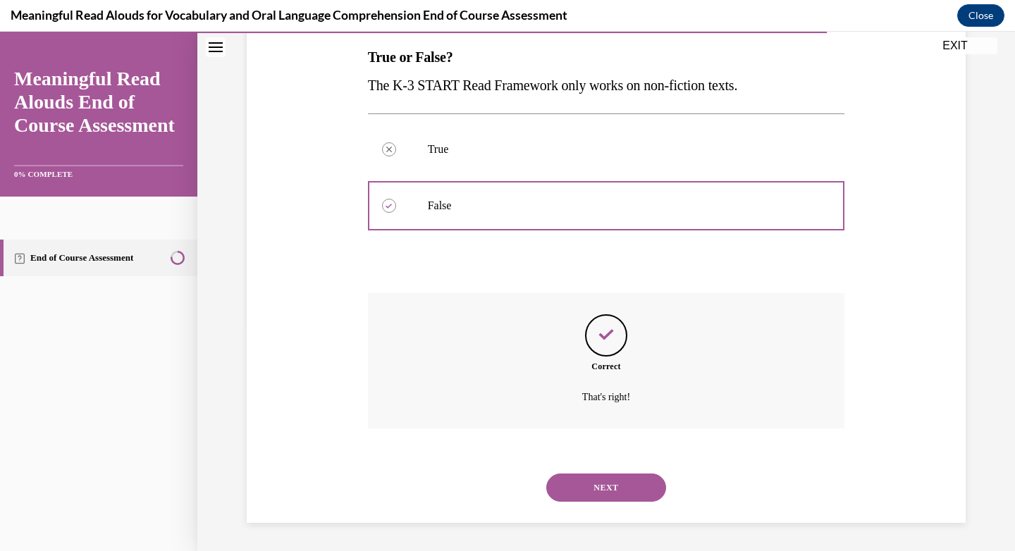
click at [612, 484] on button "NEXT" at bounding box center [606, 488] width 120 height 28
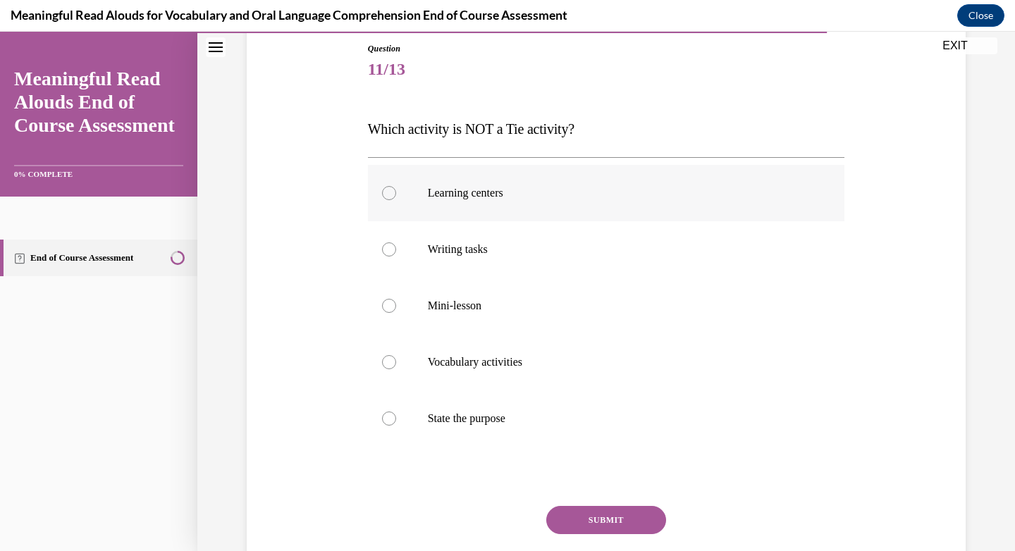
scroll to position [184, 0]
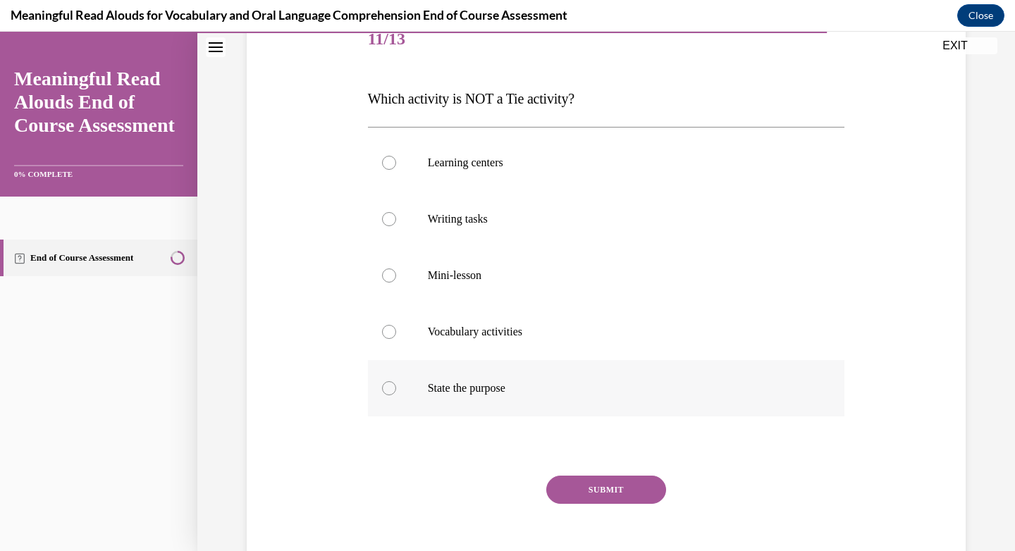
click at [390, 390] on label "State the purpose" at bounding box center [606, 388] width 477 height 56
click at [390, 390] on input "State the purpose" at bounding box center [389, 388] width 14 height 14
radio input "true"
click at [617, 496] on button "SUBMIT" at bounding box center [606, 490] width 120 height 28
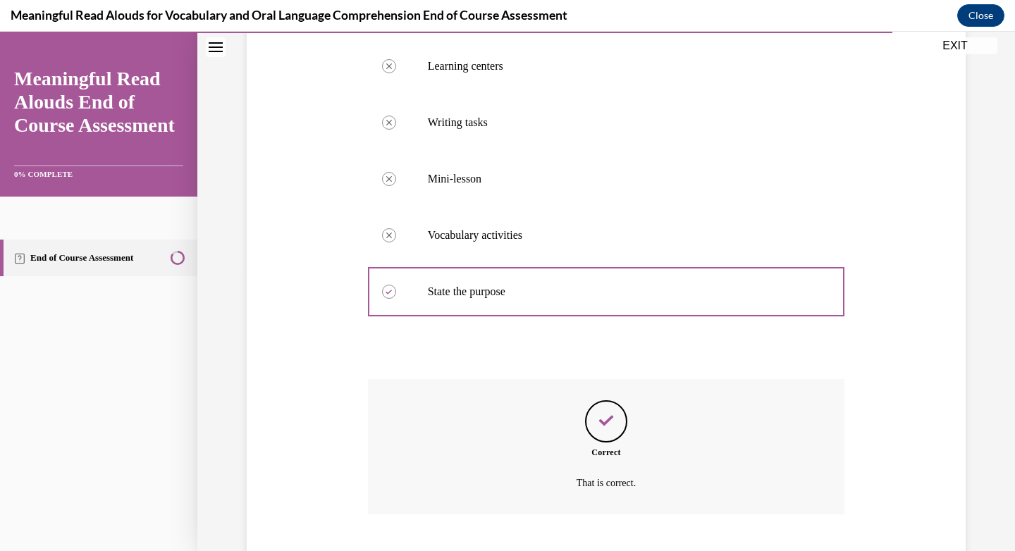
scroll to position [367, 0]
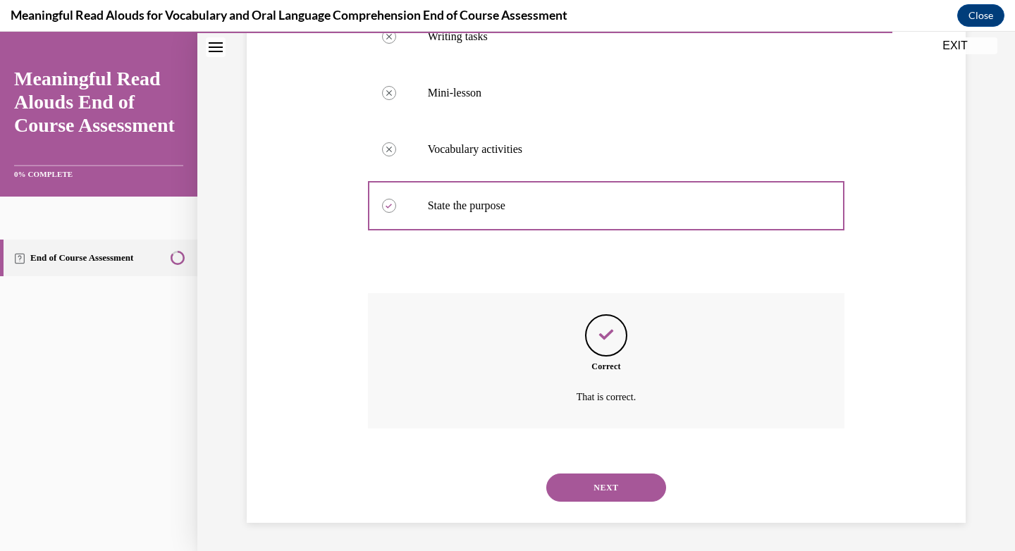
click at [587, 474] on button "NEXT" at bounding box center [606, 488] width 120 height 28
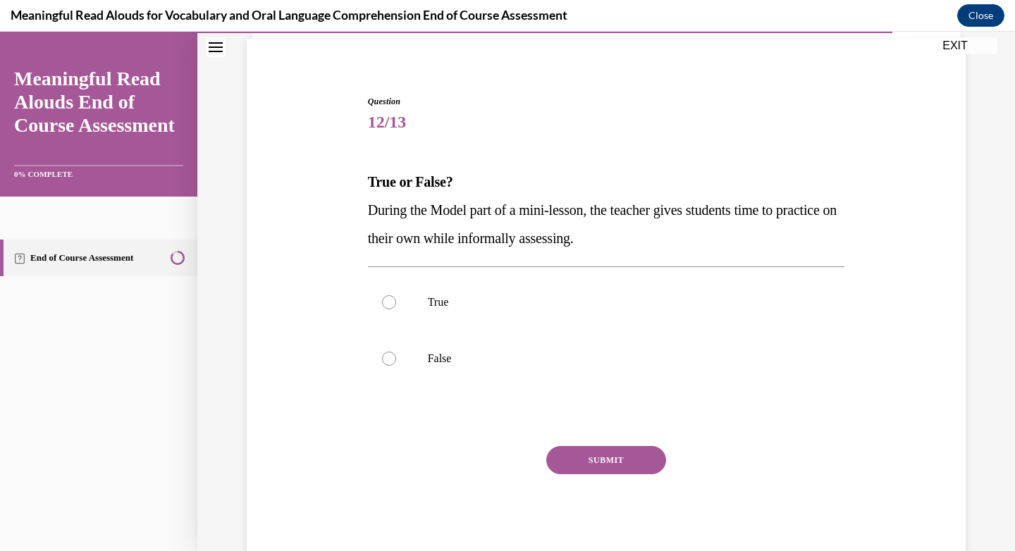
scroll to position [120, 0]
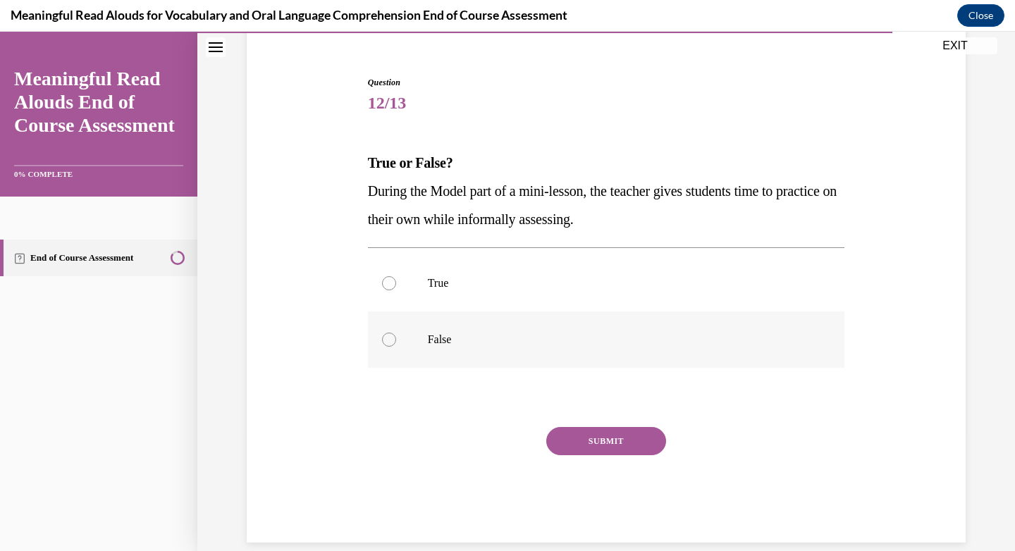
click at [382, 338] on div at bounding box center [389, 340] width 14 height 14
click at [382, 338] on input "False" at bounding box center [389, 340] width 14 height 14
radio input "true"
click at [613, 438] on button "SUBMIT" at bounding box center [606, 441] width 120 height 28
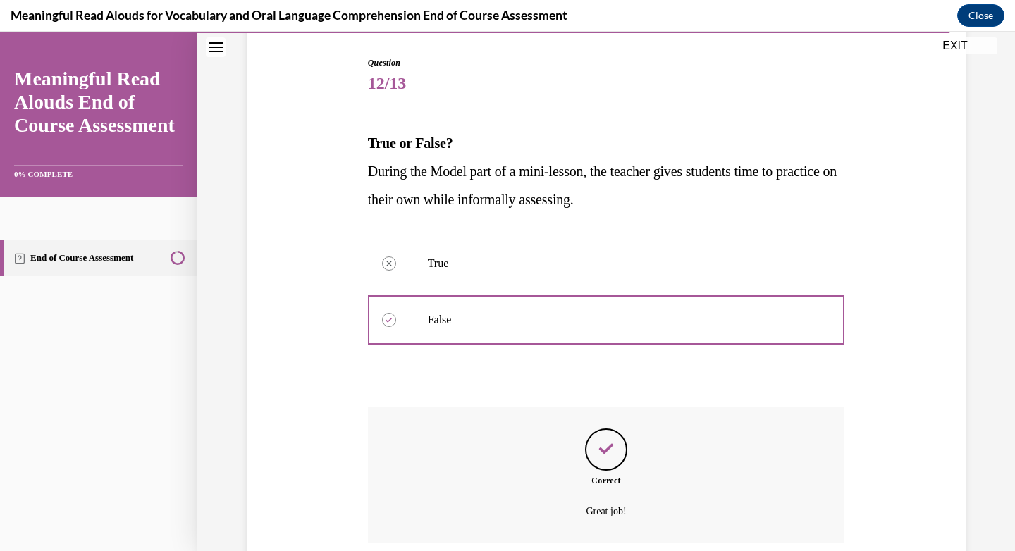
scroll to position [254, 0]
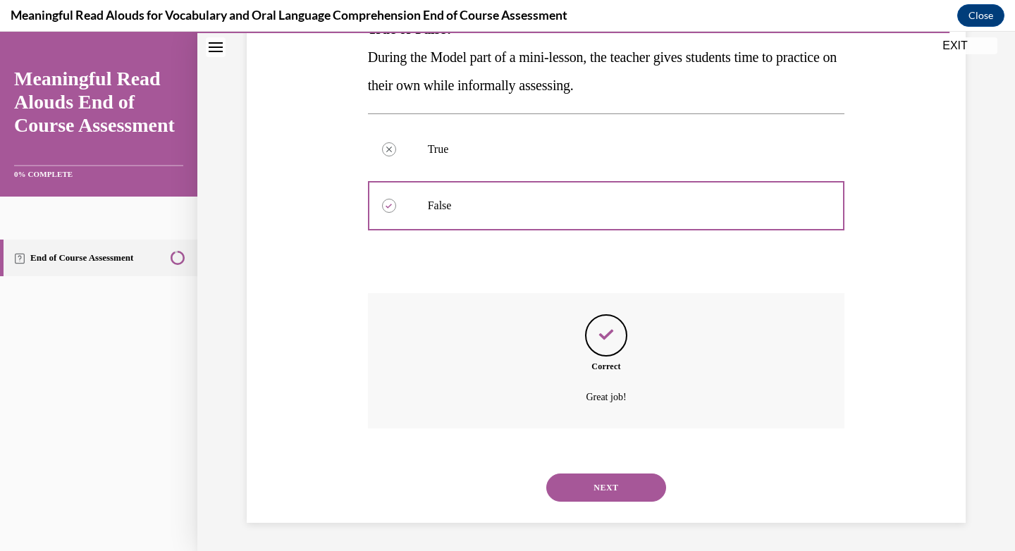
click at [601, 498] on button "NEXT" at bounding box center [606, 488] width 120 height 28
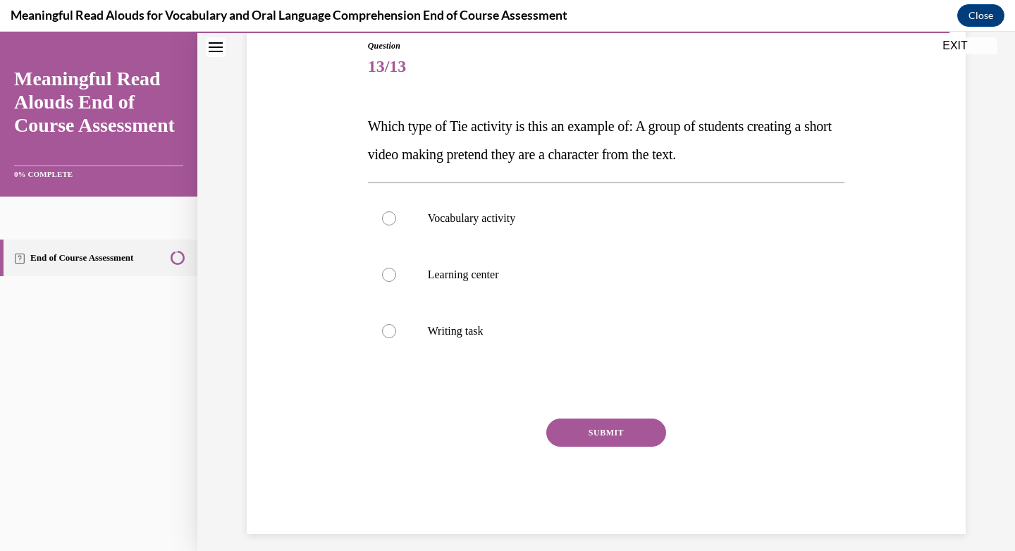
scroll to position [159, 0]
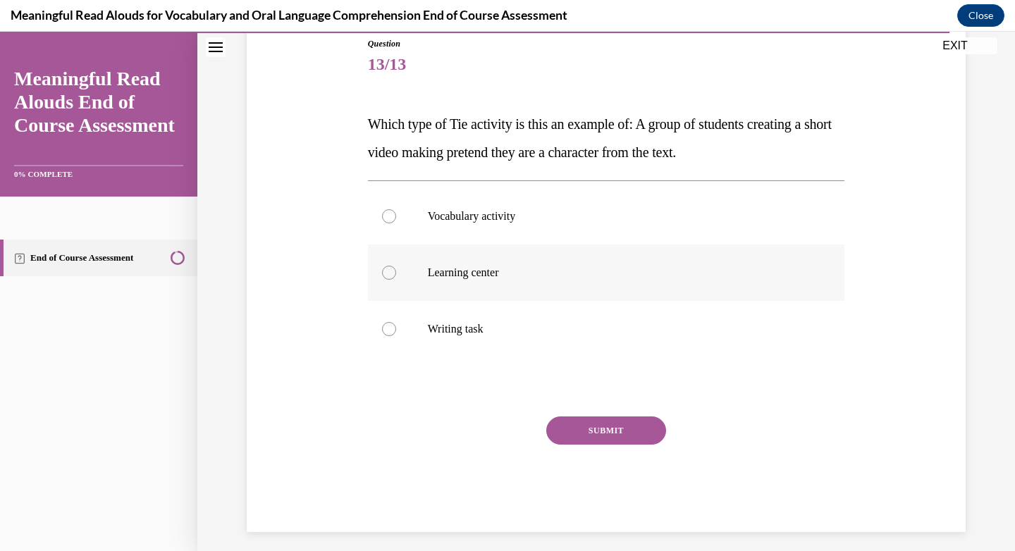
click at [383, 274] on div at bounding box center [389, 273] width 14 height 14
click at [383, 274] on input "Learning center" at bounding box center [389, 273] width 14 height 14
radio input "true"
click at [598, 436] on button "SUBMIT" at bounding box center [606, 431] width 120 height 28
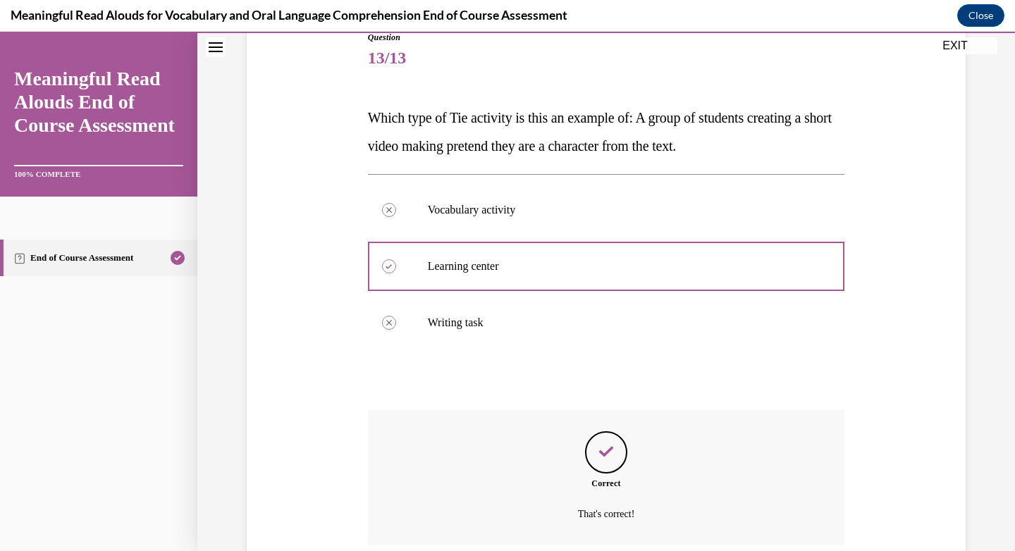
scroll to position [282, 0]
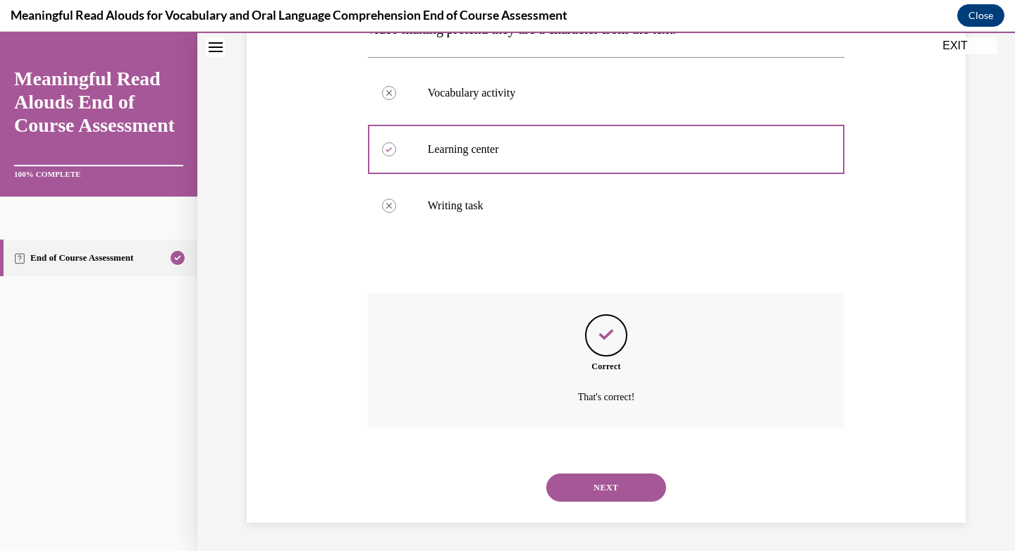
click at [585, 488] on button "NEXT" at bounding box center [606, 488] width 120 height 28
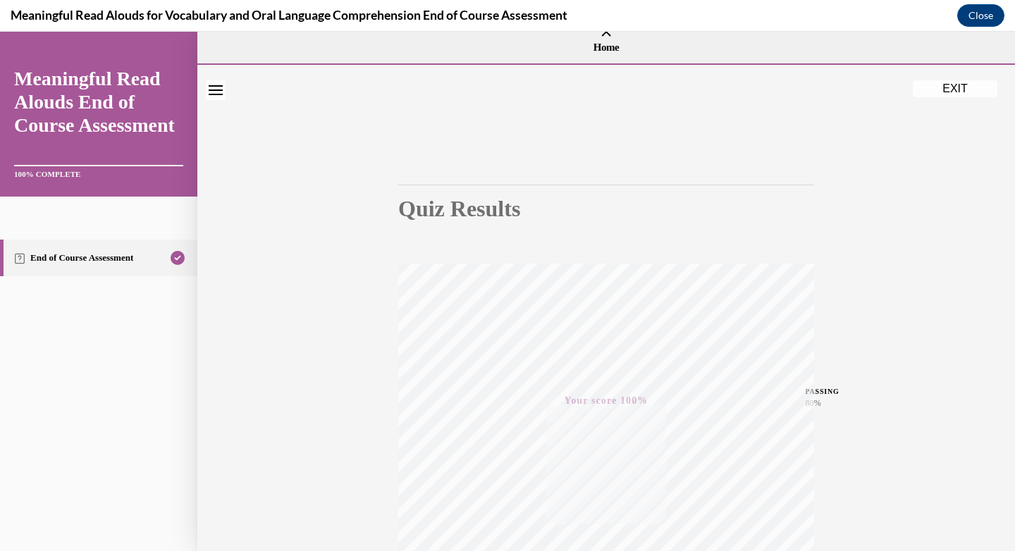
scroll to position [0, 0]
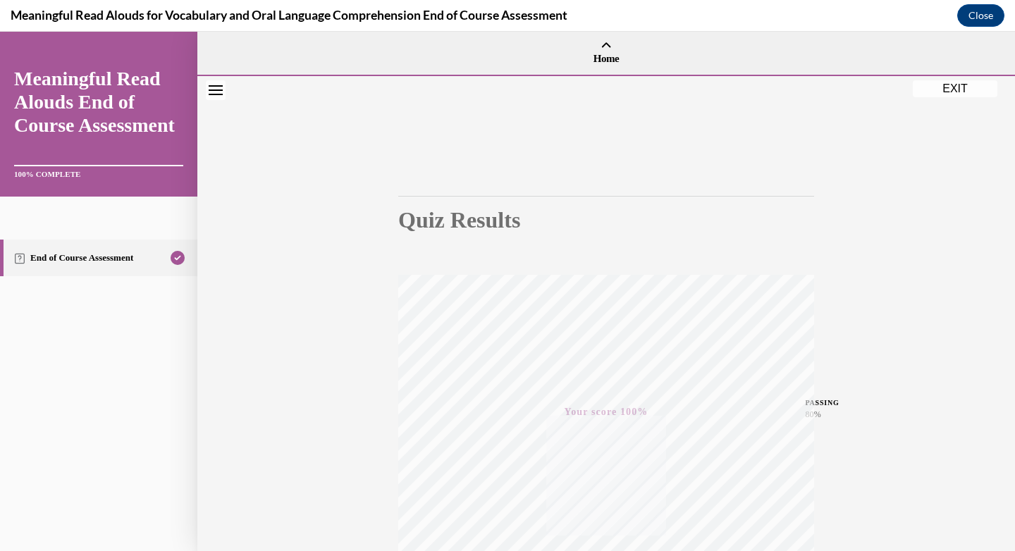
click at [956, 92] on button "EXIT" at bounding box center [955, 88] width 85 height 17
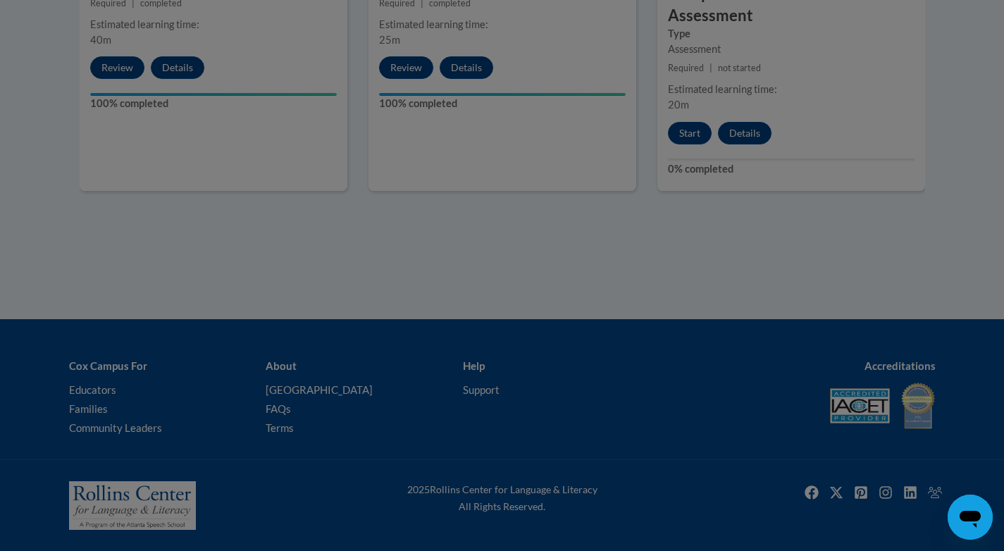
click at [956, 92] on div at bounding box center [502, 275] width 1004 height 551
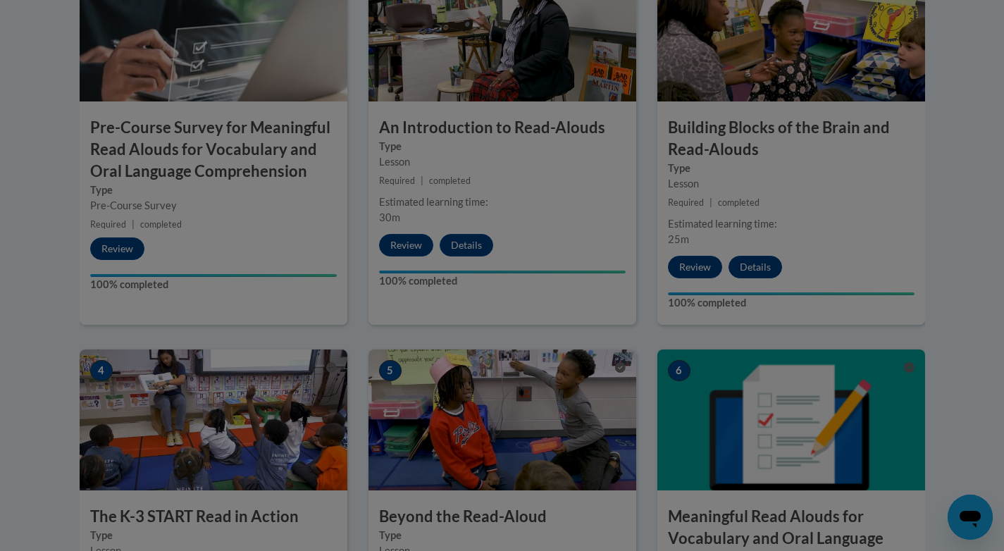
scroll to position [5, 0]
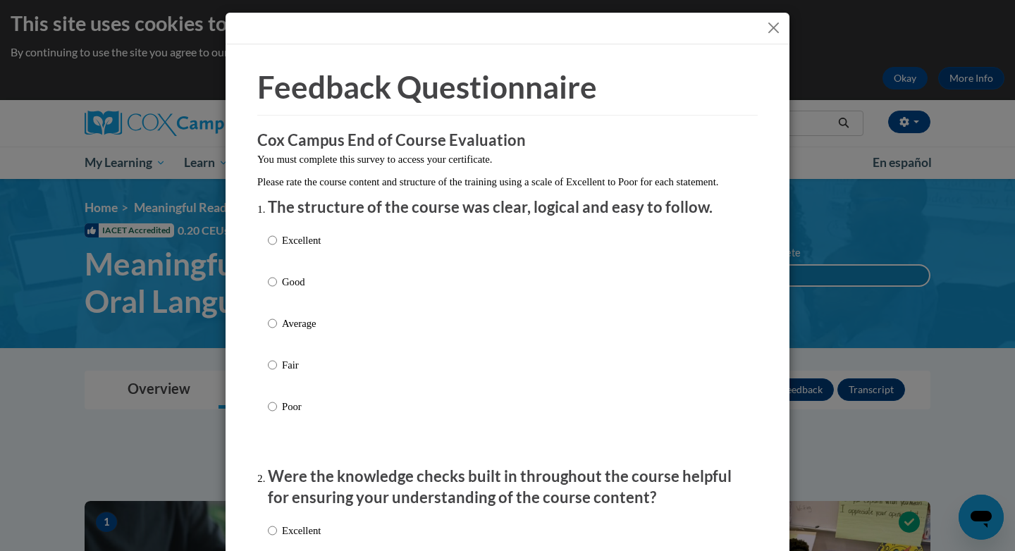
click at [770, 25] on button "Close" at bounding box center [774, 28] width 18 height 18
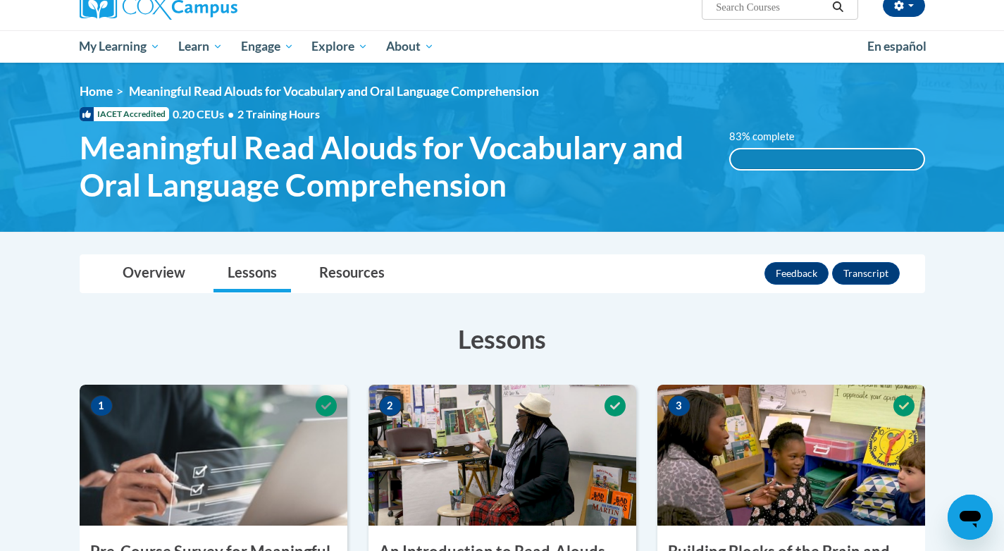
scroll to position [117, 0]
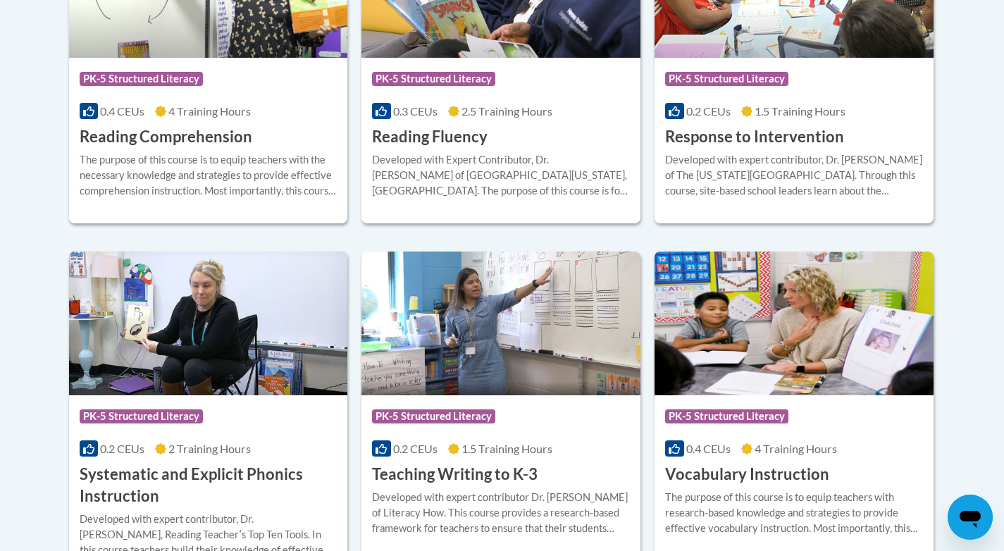
scroll to position [1549, 0]
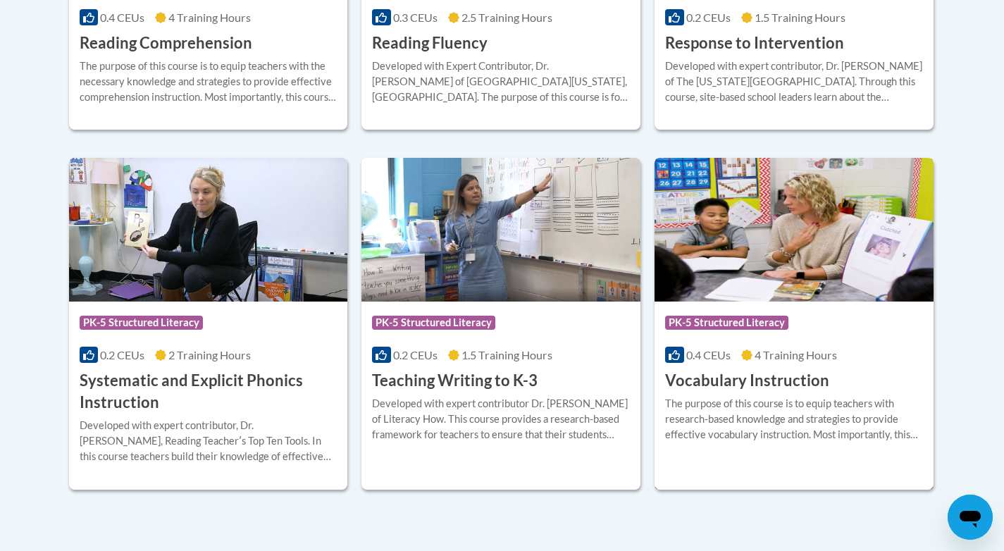
click at [832, 219] on img at bounding box center [794, 230] width 279 height 144
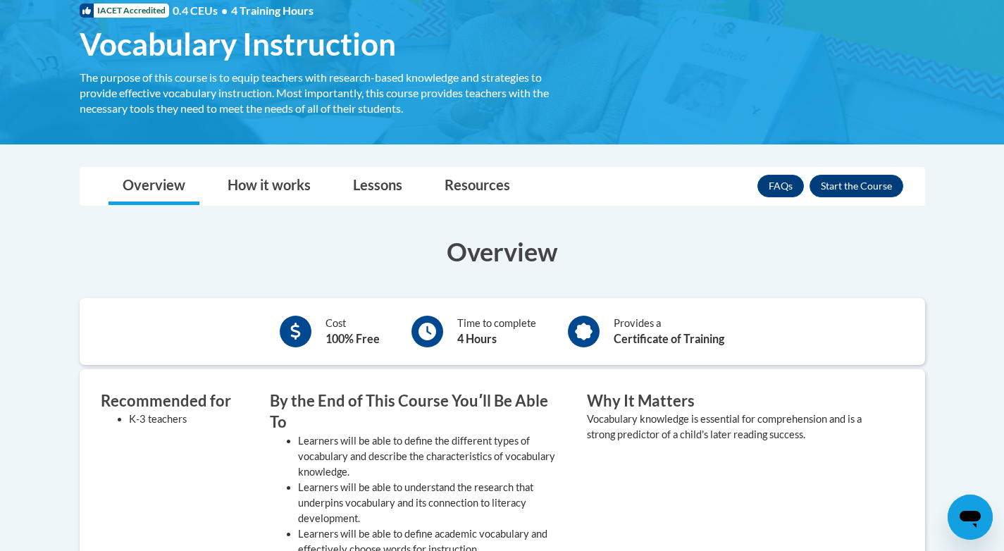
scroll to position [243, 0]
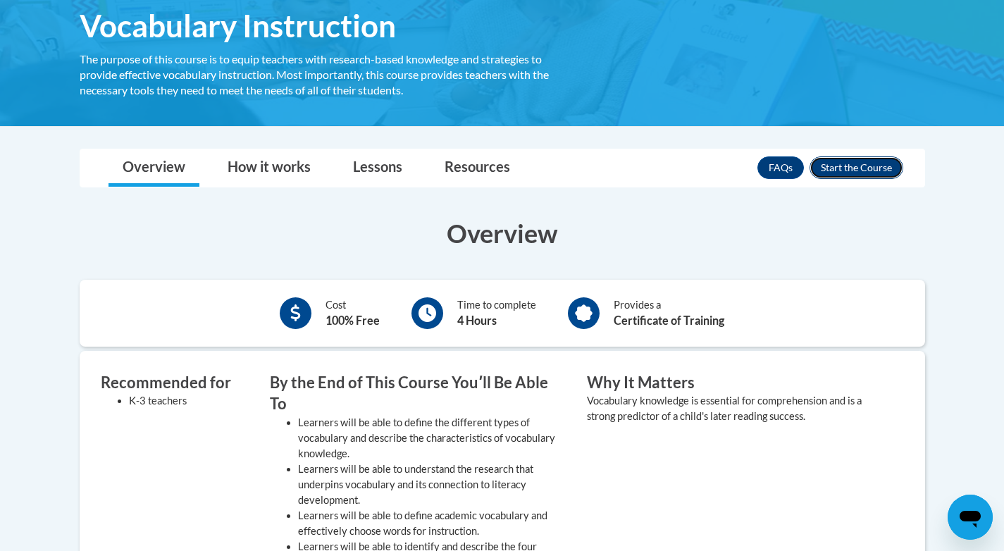
click at [859, 166] on button "Enroll" at bounding box center [857, 167] width 94 height 23
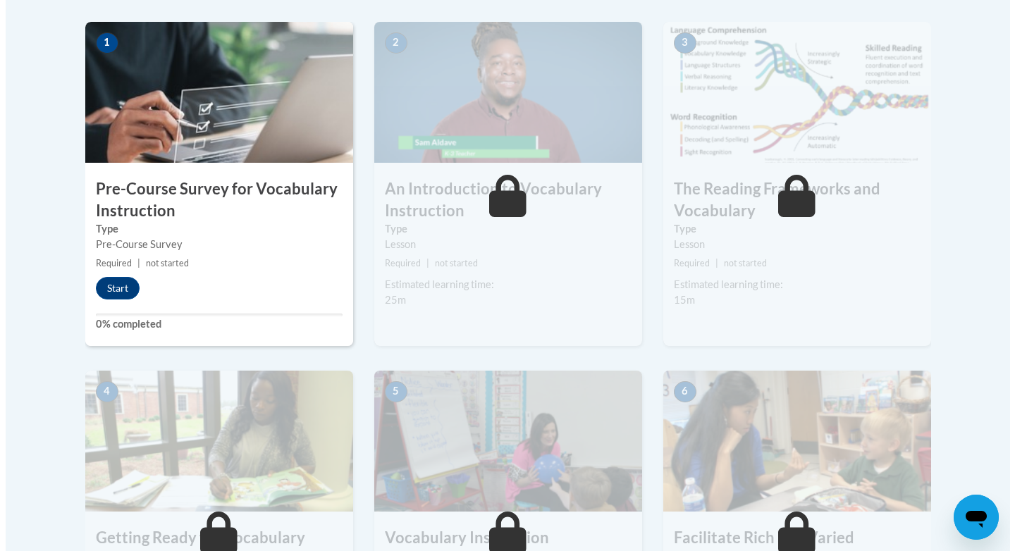
scroll to position [457, 0]
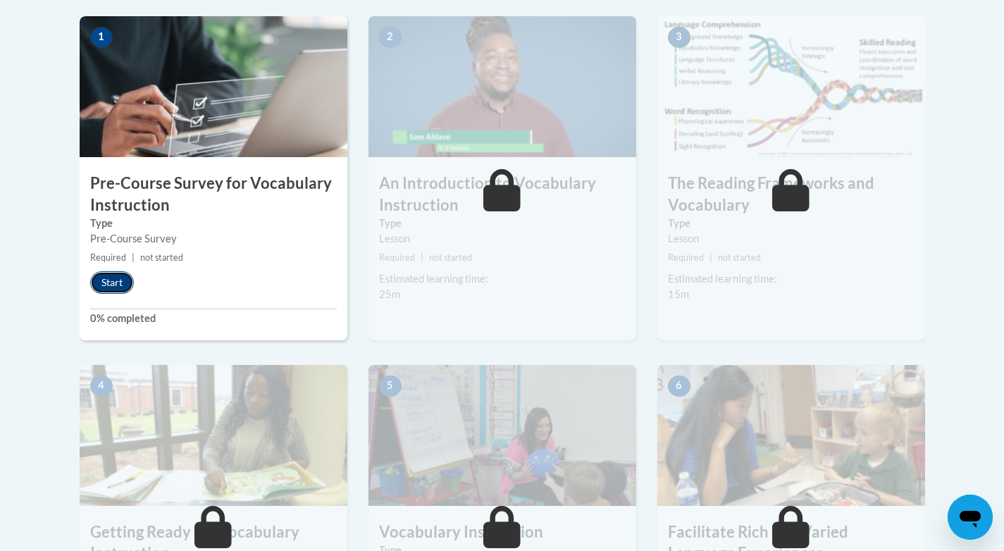
click at [123, 283] on button "Start" at bounding box center [112, 282] width 44 height 23
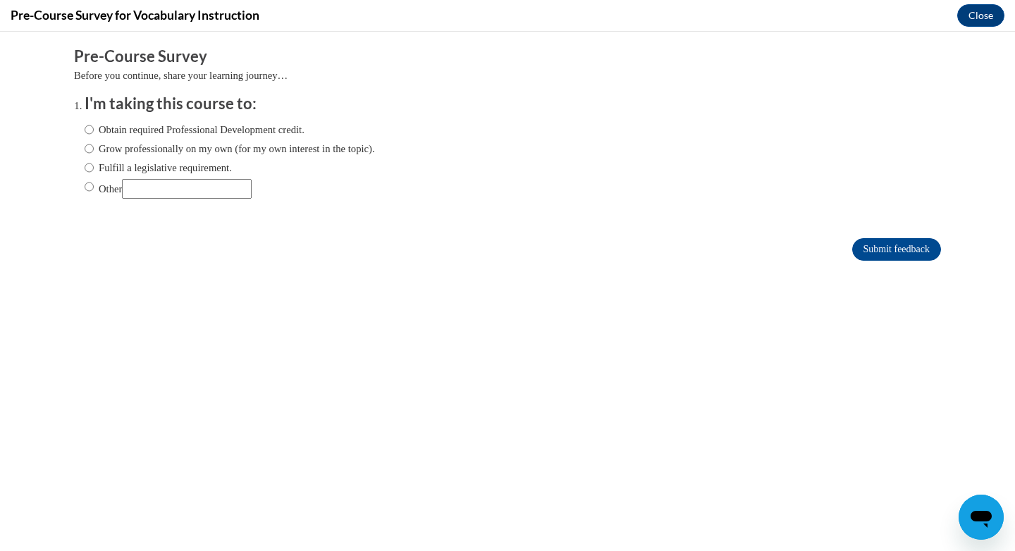
scroll to position [0, 0]
click at [85, 168] on input "Fulfill a legislative requirement." at bounding box center [89, 168] width 9 height 16
radio input "true"
click at [856, 253] on input "Submit feedback" at bounding box center [896, 249] width 89 height 23
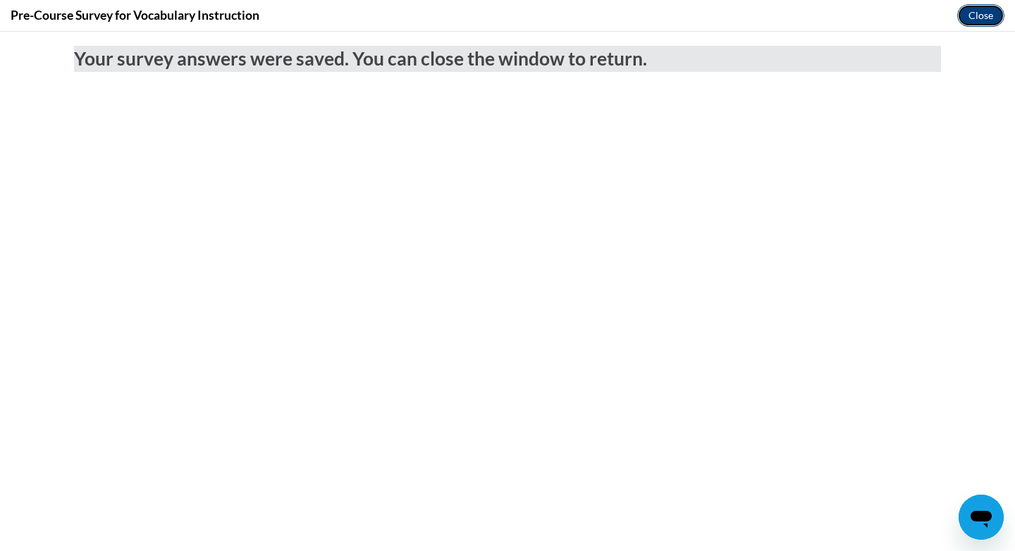
click at [978, 13] on button "Close" at bounding box center [980, 15] width 47 height 23
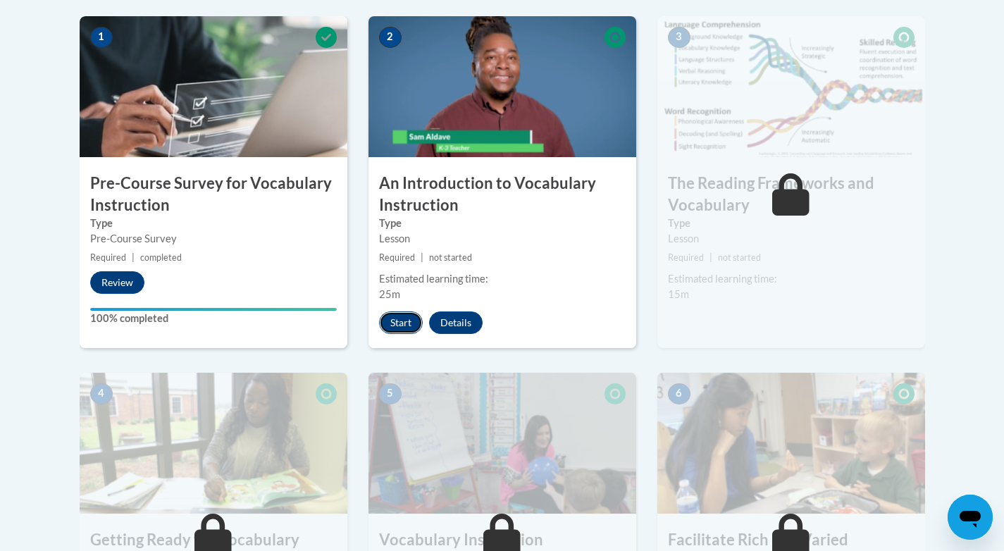
click at [398, 323] on button "Start" at bounding box center [401, 323] width 44 height 23
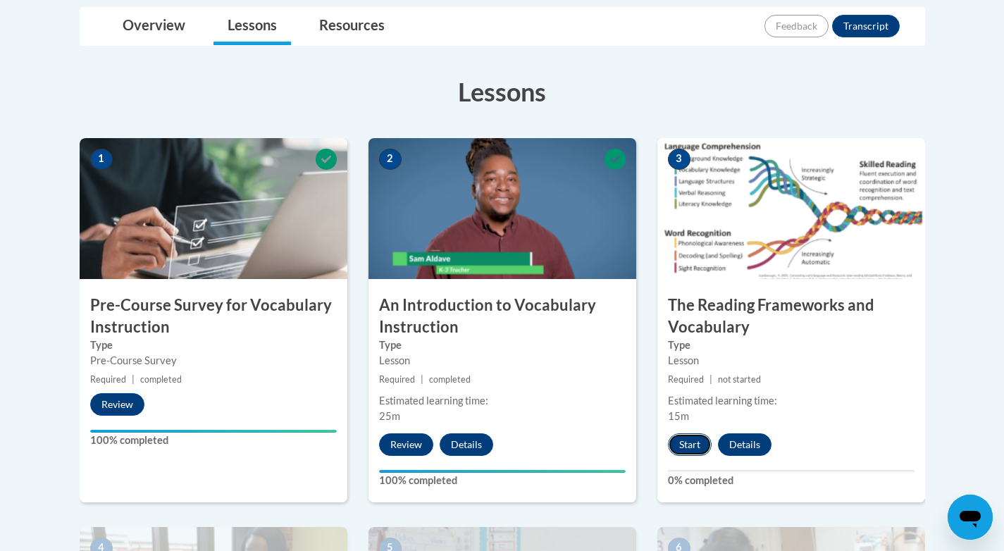
click at [690, 438] on button "Start" at bounding box center [690, 444] width 44 height 23
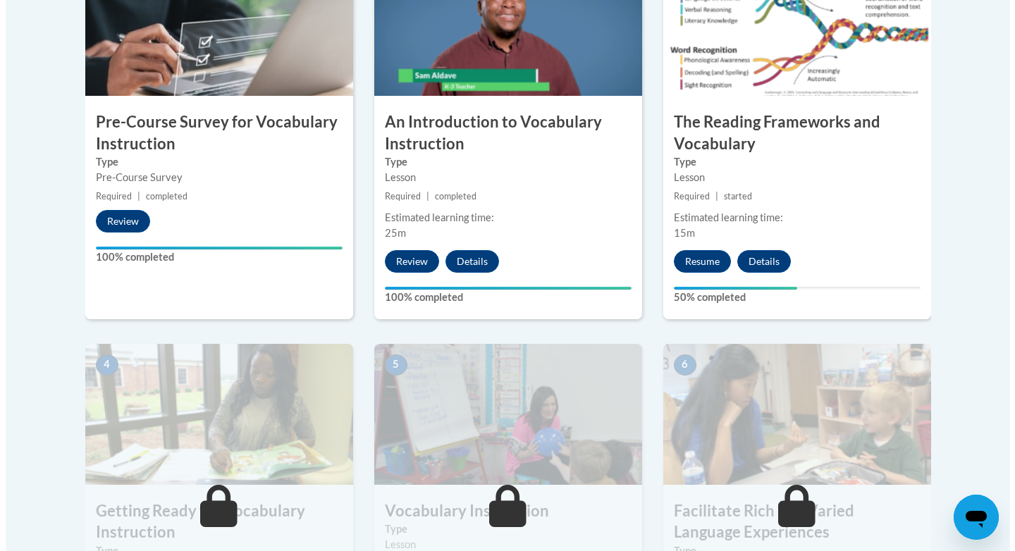
scroll to position [516, 0]
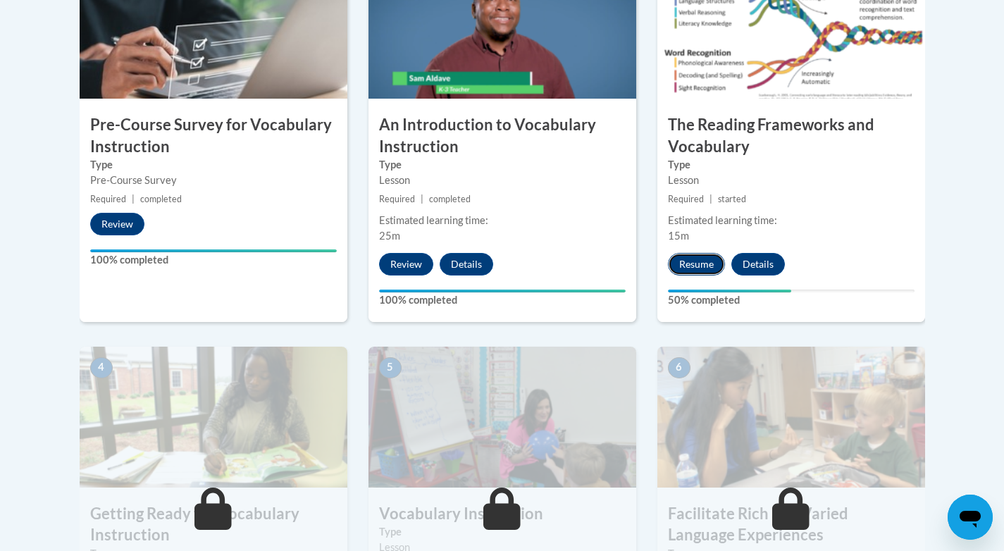
click at [693, 262] on button "Resume" at bounding box center [696, 264] width 57 height 23
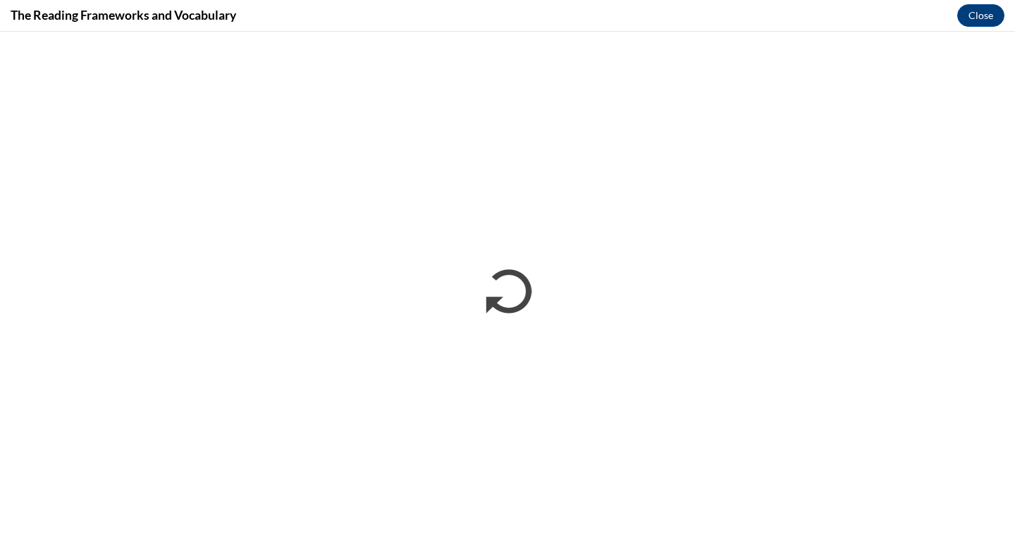
scroll to position [0, 0]
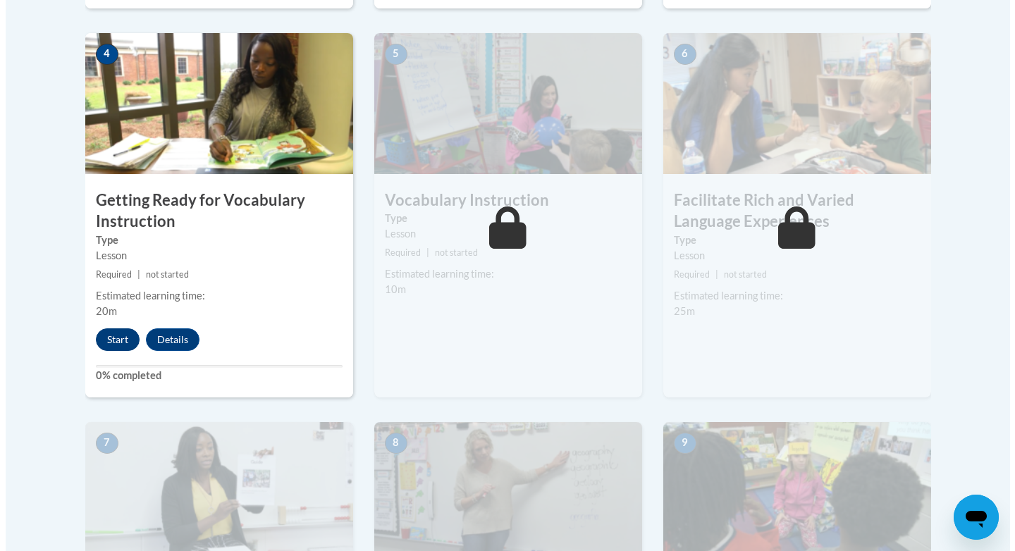
scroll to position [812, 0]
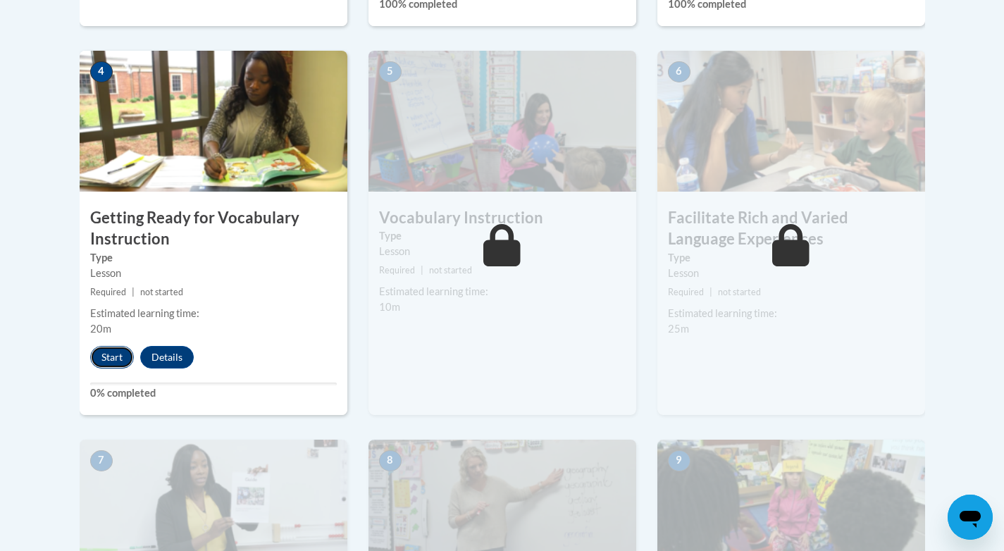
click at [113, 355] on button "Start" at bounding box center [112, 357] width 44 height 23
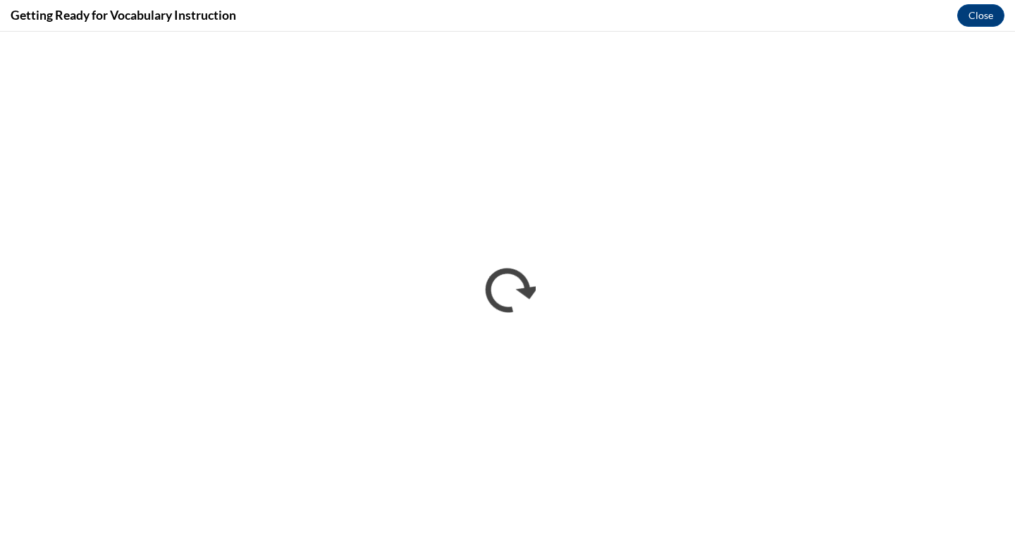
scroll to position [0, 0]
